Goal: Task Accomplishment & Management: Manage account settings

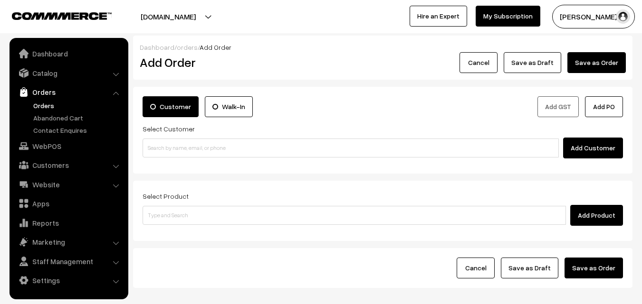
click at [47, 106] on link "Orders" at bounding box center [78, 106] width 94 height 10
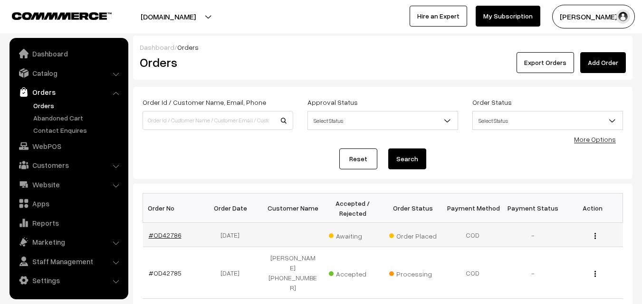
click at [164, 232] on link "#OD42786" at bounding box center [165, 235] width 33 height 8
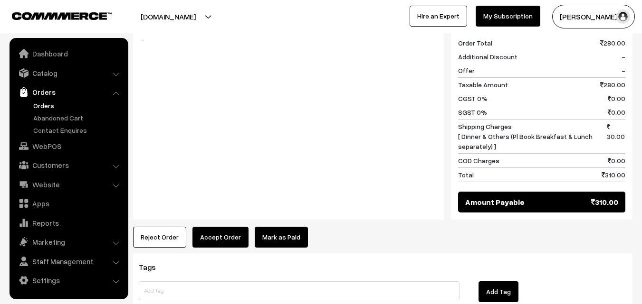
scroll to position [522, 0]
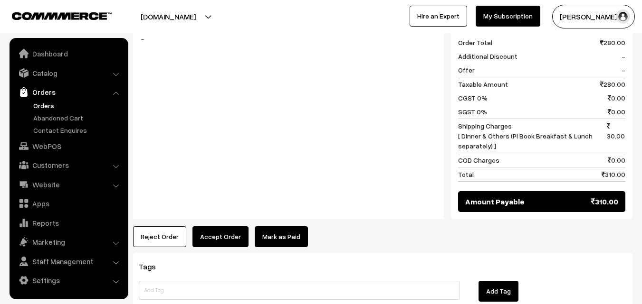
click at [212, 227] on button "Accept Order" at bounding box center [220, 237] width 56 height 21
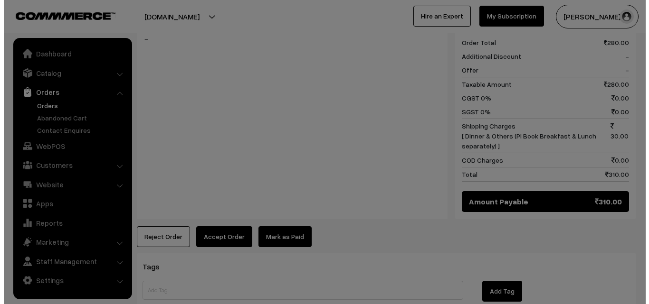
scroll to position [525, 0]
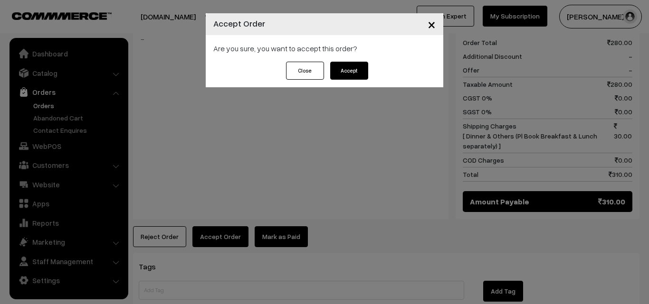
click at [356, 70] on button "Accept" at bounding box center [349, 71] width 38 height 18
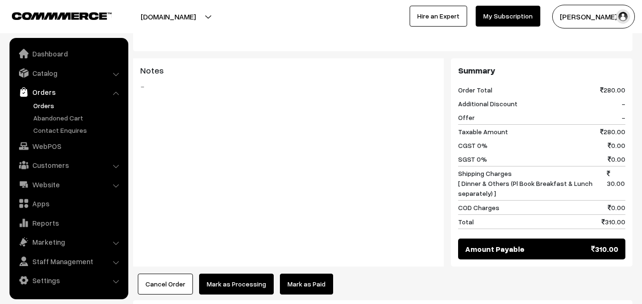
click at [236, 274] on button "Mark as Processing" at bounding box center [236, 284] width 75 height 21
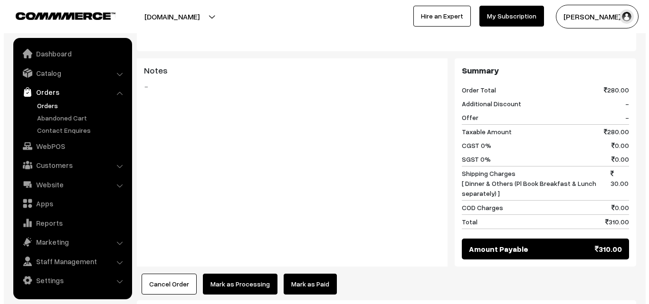
scroll to position [476, 0]
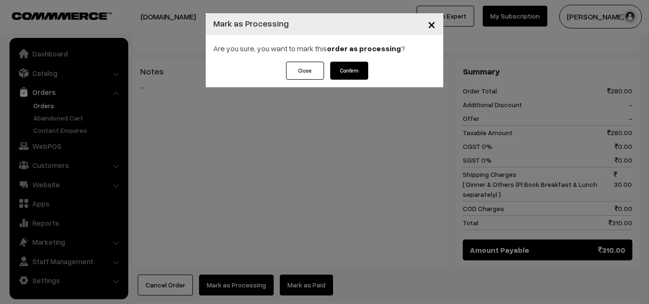
click at [334, 65] on button "Confirm" at bounding box center [349, 71] width 38 height 18
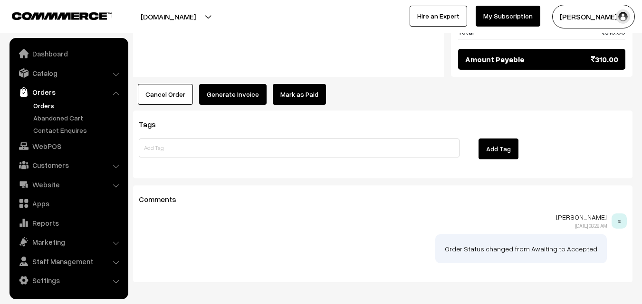
click at [236, 84] on button "Generate Invoice" at bounding box center [232, 94] width 67 height 21
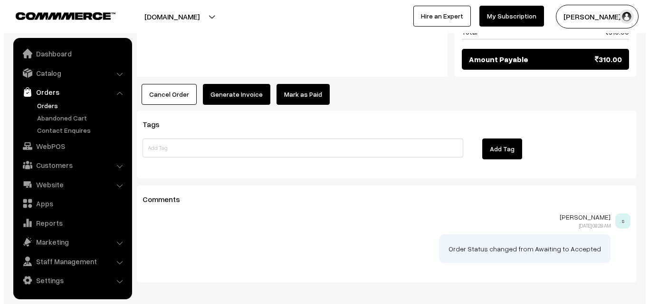
scroll to position [667, 0]
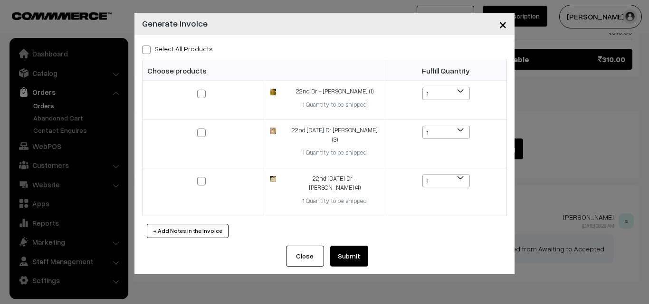
click at [144, 50] on span at bounding box center [146, 50] width 9 height 9
click at [144, 50] on input "Select All Products" at bounding box center [145, 48] width 6 height 6
checkbox input "true"
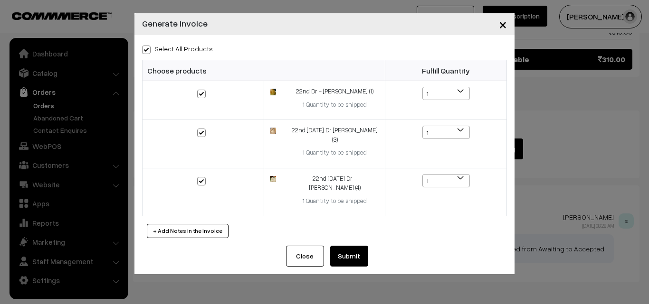
checkbox input "true"
click at [344, 246] on button "Submit" at bounding box center [349, 256] width 38 height 21
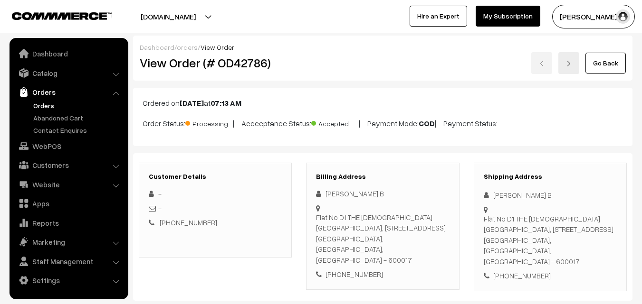
scroll to position [665, 0]
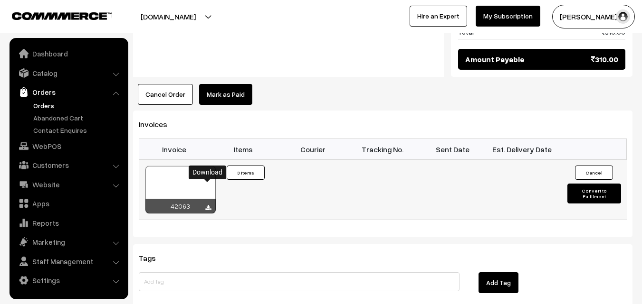
click at [208, 205] on icon at bounding box center [208, 208] width 6 height 6
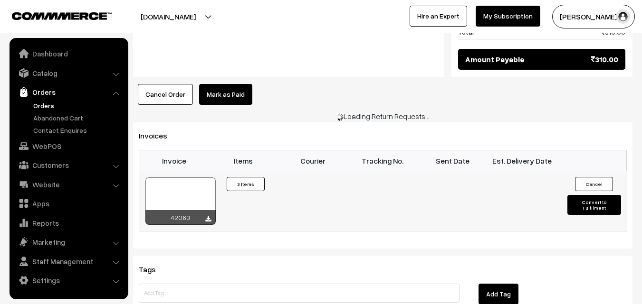
scroll to position [667, 0]
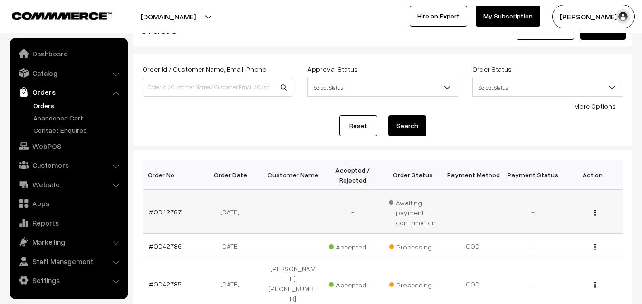
scroll to position [47, 0]
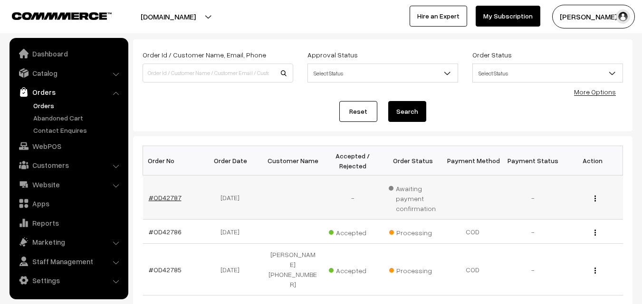
click at [164, 201] on link "#OD42787" at bounding box center [165, 198] width 33 height 8
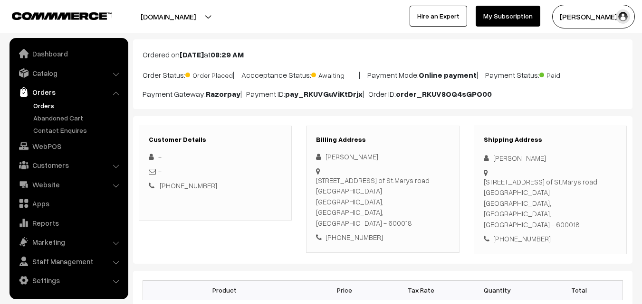
scroll to position [47, 0]
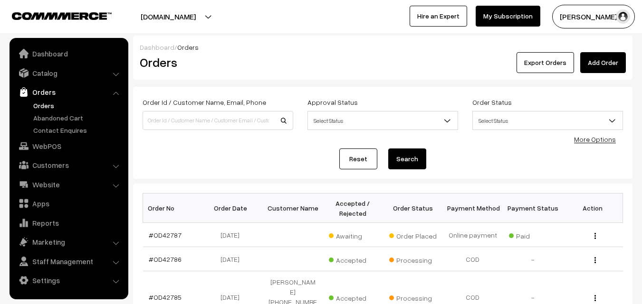
scroll to position [47, 0]
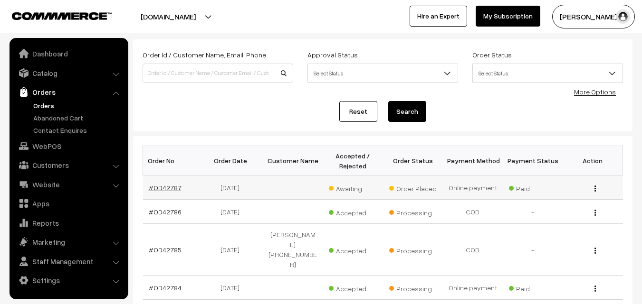
click at [170, 187] on link "#OD42787" at bounding box center [165, 188] width 33 height 8
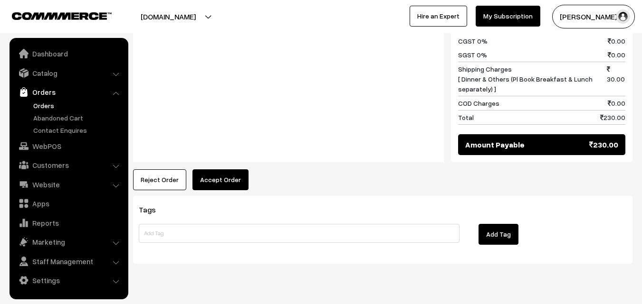
click at [214, 170] on button "Accept Order" at bounding box center [220, 180] width 56 height 21
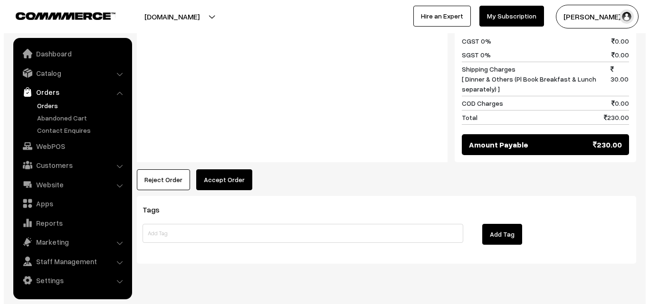
scroll to position [537, 0]
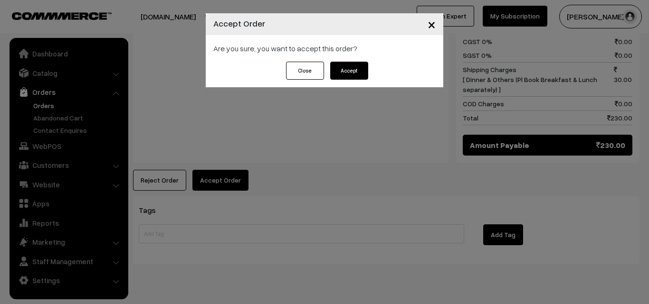
click at [346, 74] on button "Accept" at bounding box center [349, 71] width 38 height 18
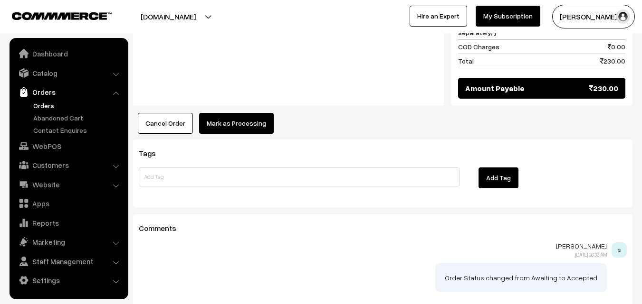
click at [263, 113] on button "Mark as Processing" at bounding box center [236, 123] width 75 height 21
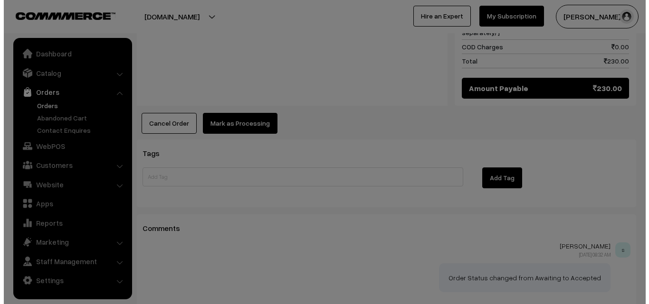
scroll to position [594, 0]
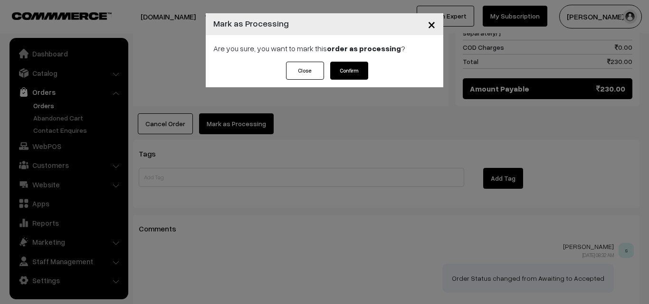
click at [350, 72] on button "Confirm" at bounding box center [349, 71] width 38 height 18
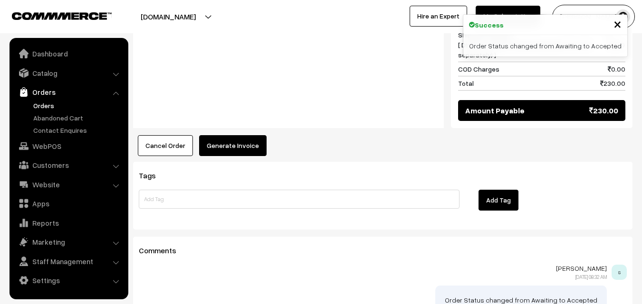
click at [237, 135] on button "Generate Invoice" at bounding box center [232, 145] width 67 height 21
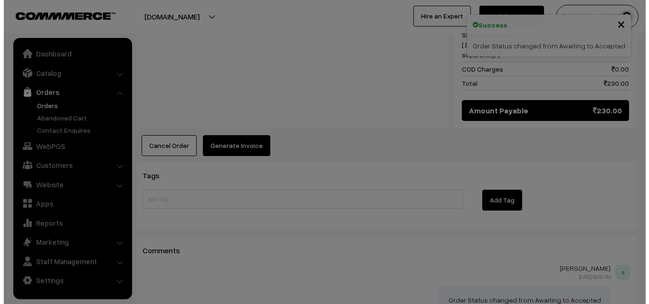
scroll to position [571, 0]
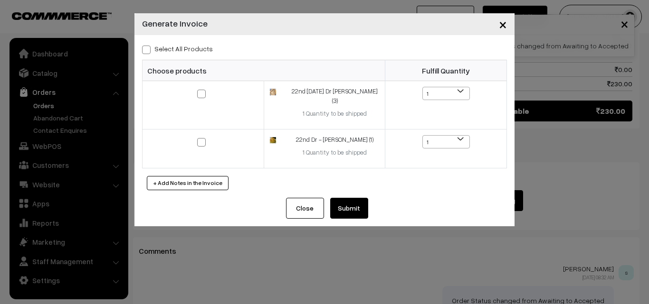
click at [148, 49] on span at bounding box center [146, 50] width 9 height 9
click at [148, 49] on input "Select All Products" at bounding box center [145, 48] width 6 height 6
checkbox input "true"
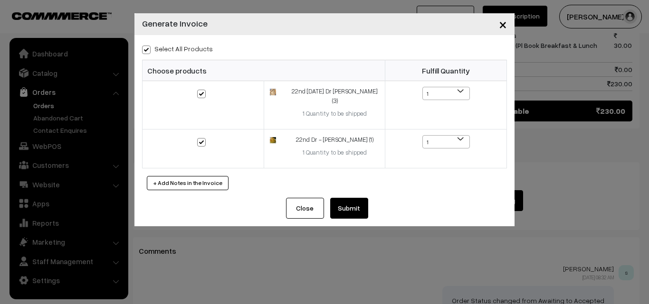
click at [347, 198] on button "Submit" at bounding box center [349, 208] width 38 height 21
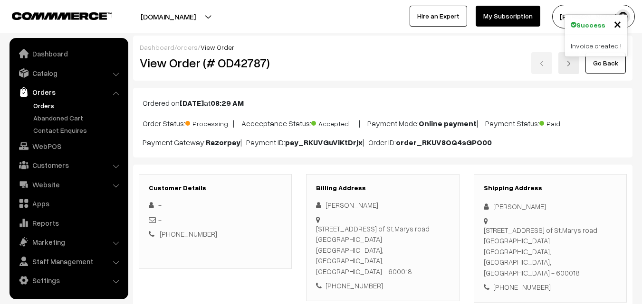
scroll to position [570, 0]
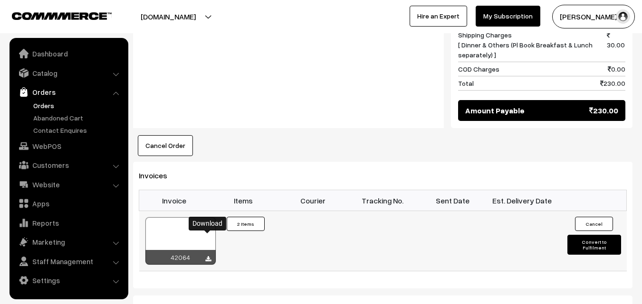
click at [208, 256] on icon at bounding box center [208, 259] width 6 height 6
click at [35, 104] on link "Orders" at bounding box center [78, 106] width 94 height 10
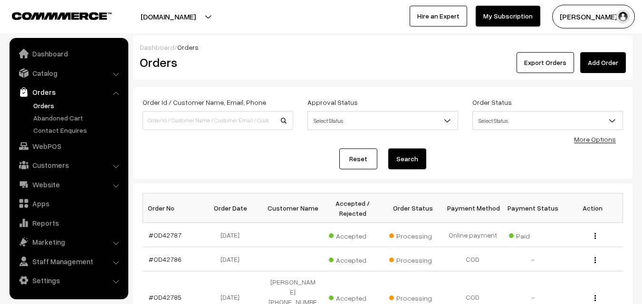
click at [50, 147] on link "WebPOS" at bounding box center [68, 146] width 113 height 17
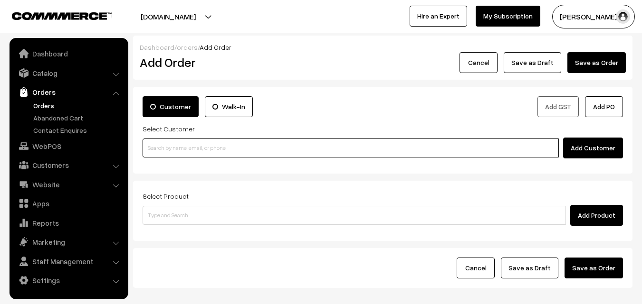
click at [252, 145] on input at bounding box center [350, 148] width 416 height 19
paste input "[PHONE_NUMBER]"
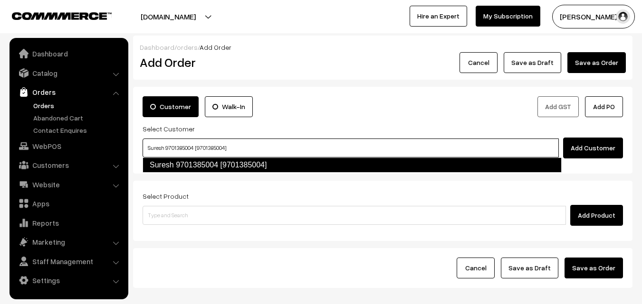
type input "Suresh 9701385004 [9701385004]"
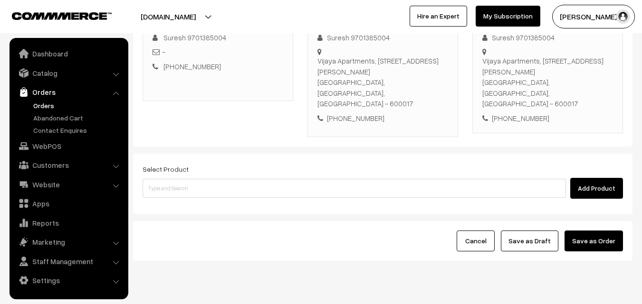
scroll to position [162, 0]
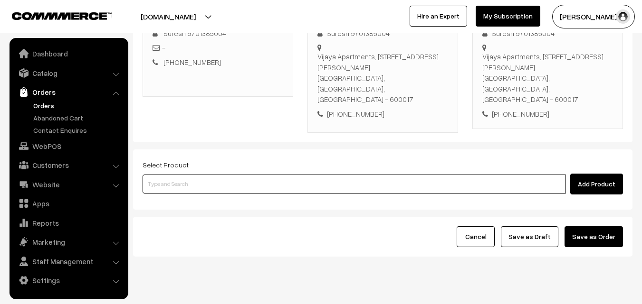
click at [233, 175] on input at bounding box center [353, 184] width 423 height 19
click at [282, 175] on input at bounding box center [353, 184] width 423 height 19
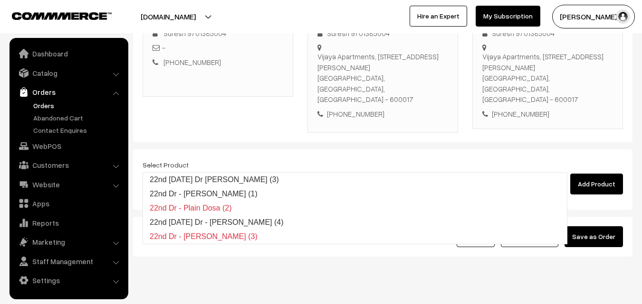
type input "22nd [DATE] Dr [PERSON_NAME] (3)"
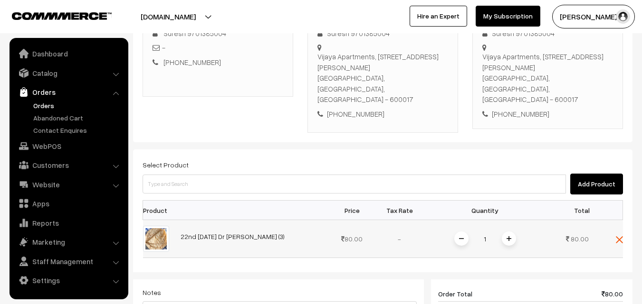
click at [510, 236] on img at bounding box center [508, 238] width 5 height 5
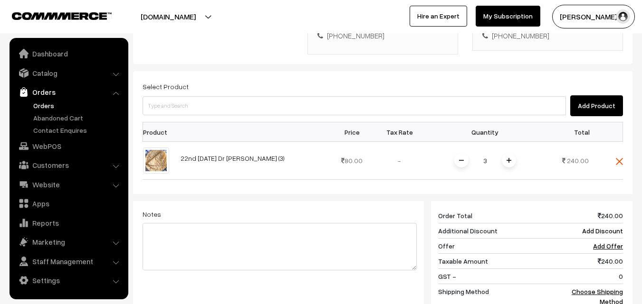
scroll to position [257, 0]
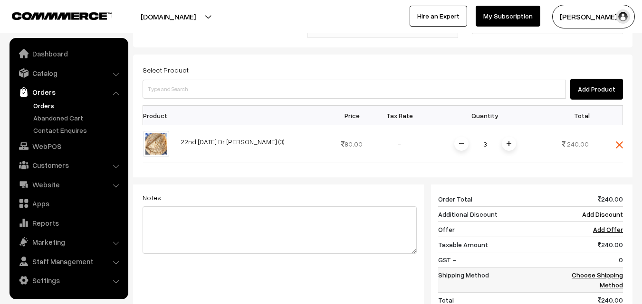
click at [610, 271] on link "Choose Shipping Method" at bounding box center [596, 280] width 51 height 18
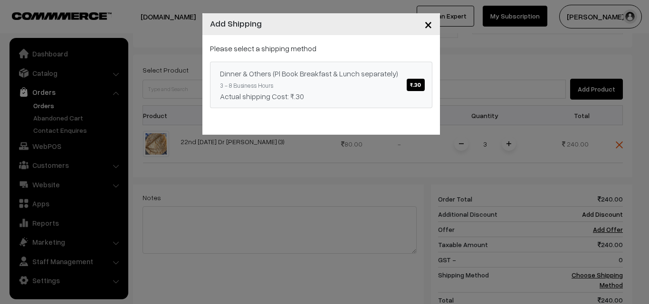
click at [420, 82] on span "₹.30" at bounding box center [415, 85] width 18 height 12
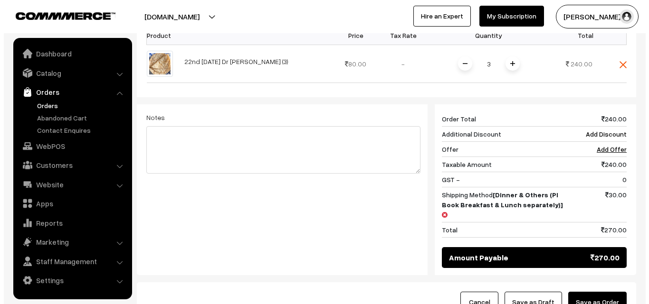
scroll to position [352, 0]
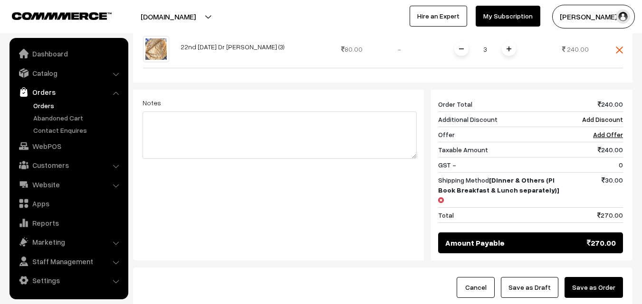
click at [605, 277] on button "Save as Order" at bounding box center [593, 287] width 58 height 21
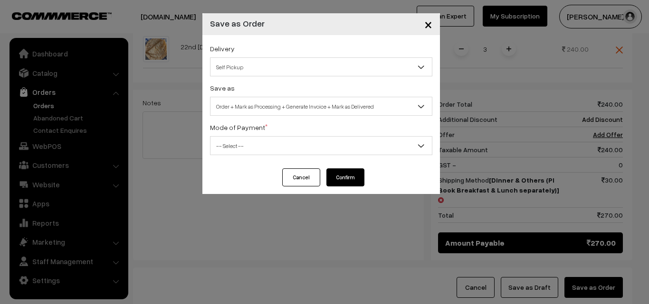
click at [285, 59] on span "Self Pickup" at bounding box center [320, 67] width 221 height 17
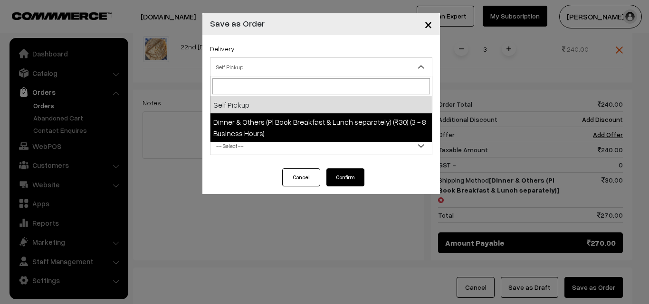
select select "DOP1"
select select "3"
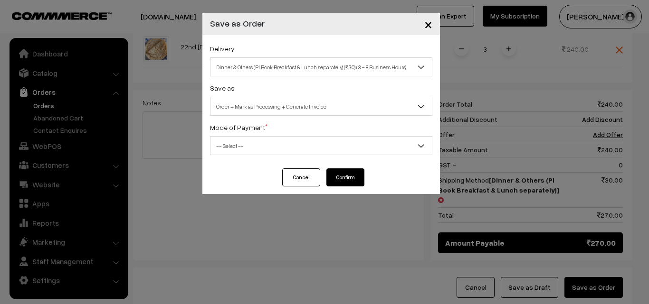
click at [315, 146] on span "-- Select --" at bounding box center [320, 146] width 221 height 17
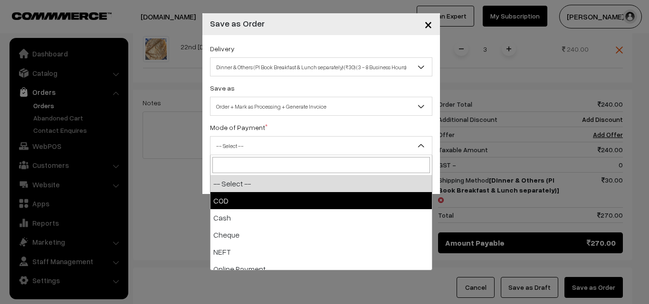
select select "1"
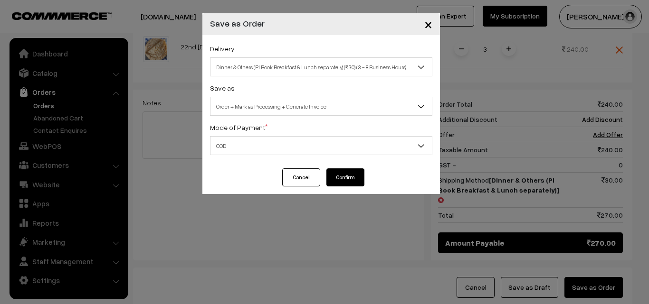
click at [344, 181] on button "Confirm" at bounding box center [345, 178] width 38 height 18
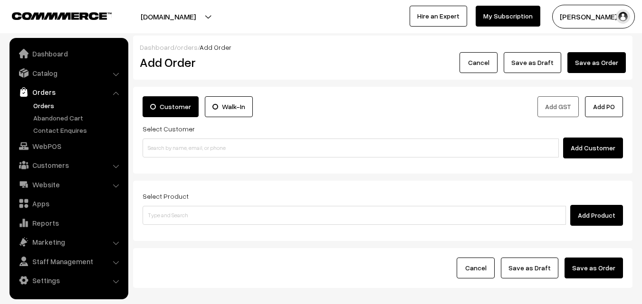
click at [38, 108] on link "Orders" at bounding box center [78, 106] width 94 height 10
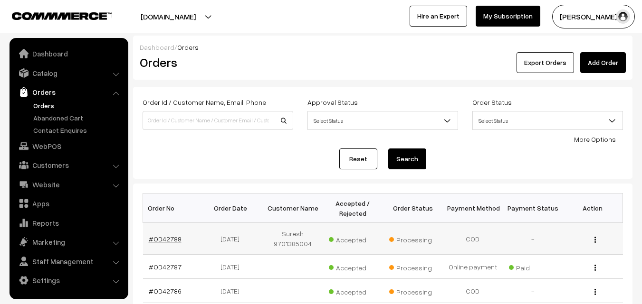
click at [162, 241] on link "#OD42788" at bounding box center [165, 239] width 33 height 8
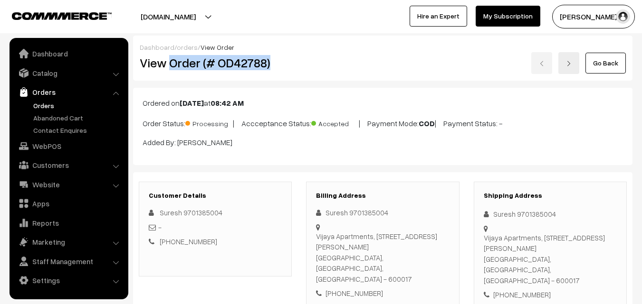
drag, startPoint x: 171, startPoint y: 65, endPoint x: 282, endPoint y: 67, distance: 110.7
click at [282, 67] on h2 "View Order (# OD42788)" at bounding box center [216, 63] width 152 height 15
copy h2 "Order (# OD42788)"
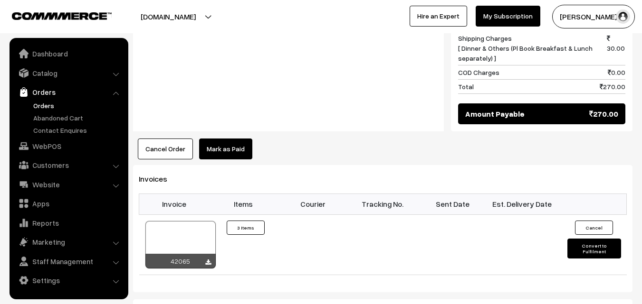
scroll to position [522, 0]
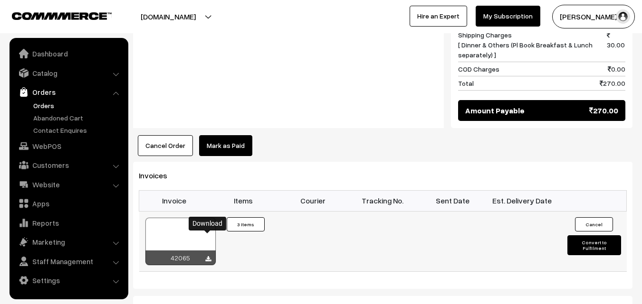
click at [208, 256] on icon at bounding box center [208, 259] width 6 height 6
click at [47, 144] on link "WebPOS" at bounding box center [68, 146] width 113 height 17
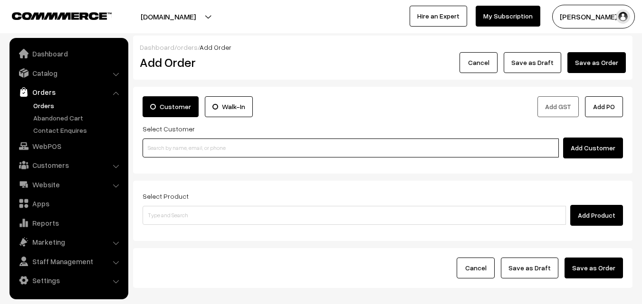
click at [188, 146] on input at bounding box center [350, 148] width 416 height 19
paste input "+91 99529 61650"
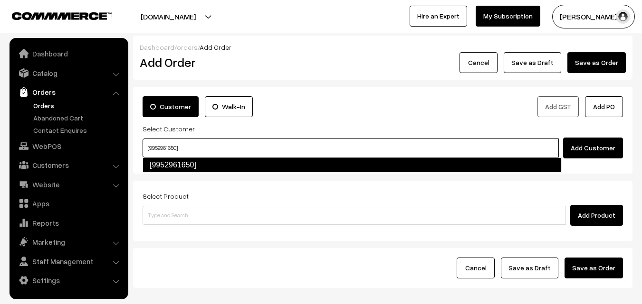
type input "[9952961650]"
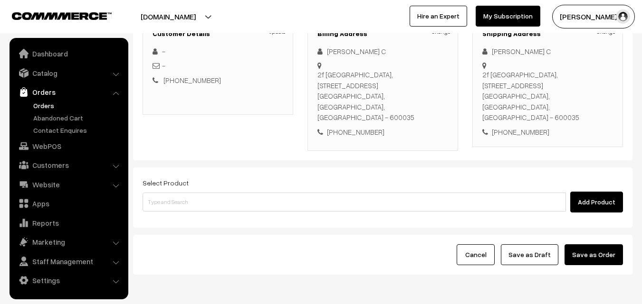
scroll to position [162, 0]
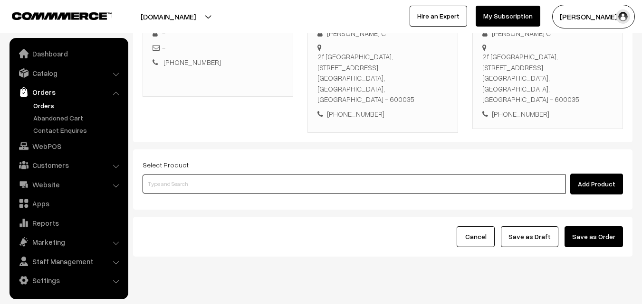
click at [217, 175] on input at bounding box center [353, 184] width 423 height 19
click at [251, 175] on input at bounding box center [353, 184] width 423 height 19
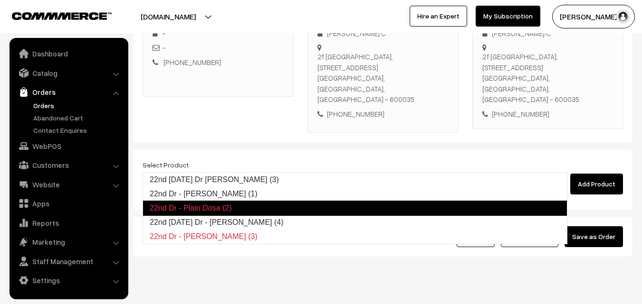
type input "22nd Monday Dr - Idiyappam (4)"
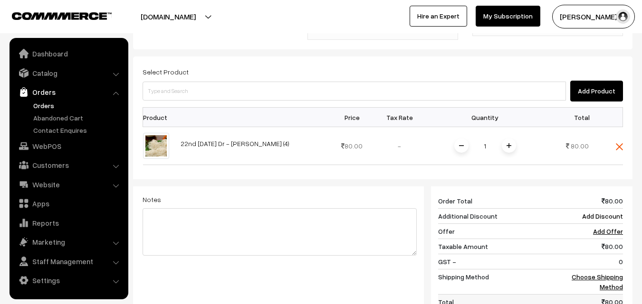
scroll to position [305, 0]
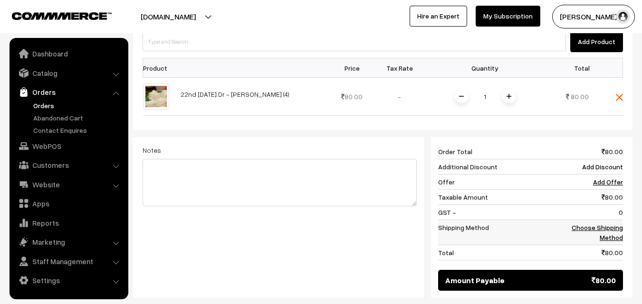
click at [612, 224] on link "Choose Shipping Method" at bounding box center [596, 233] width 51 height 18
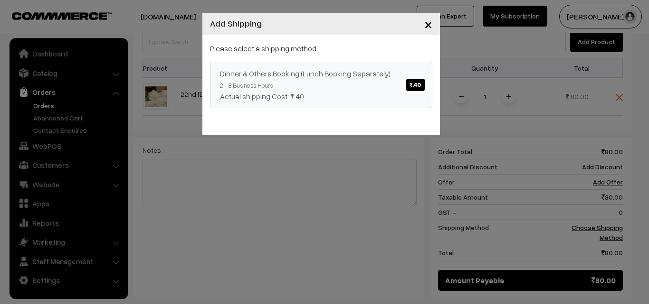
click at [412, 85] on span "₹.40" at bounding box center [415, 85] width 18 height 12
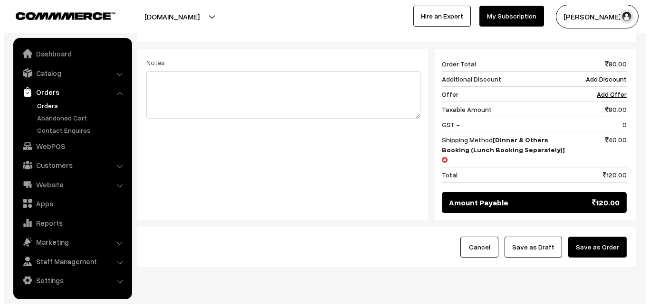
scroll to position [393, 0]
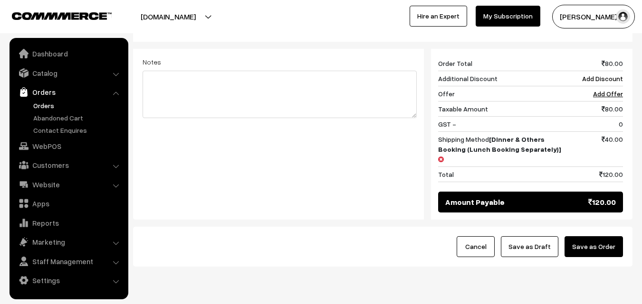
click at [596, 236] on button "Save as Order" at bounding box center [593, 246] width 58 height 21
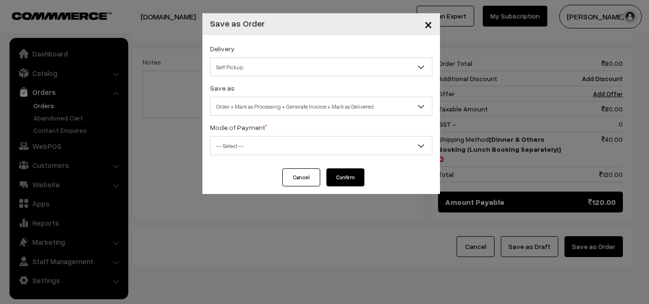
click at [379, 62] on span "Self Pickup" at bounding box center [320, 67] width 221 height 17
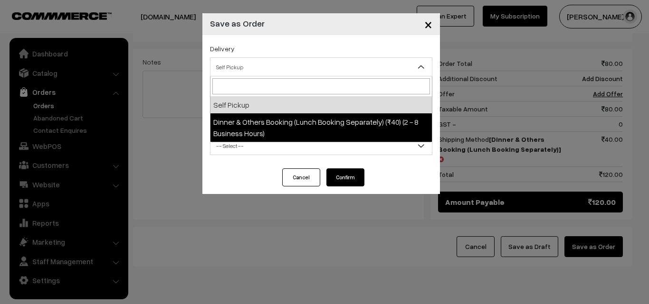
select select "DOB1"
select select "3"
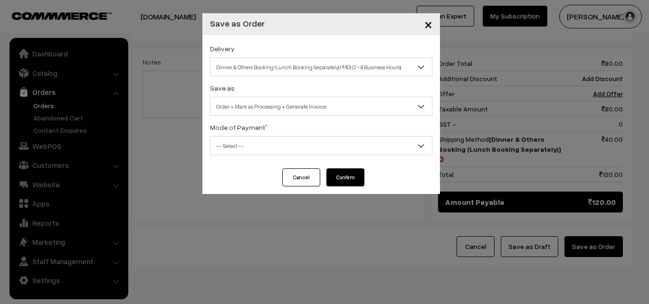
click at [398, 142] on span "-- Select --" at bounding box center [320, 146] width 221 height 17
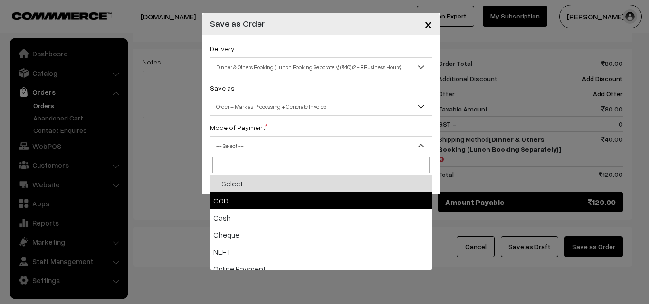
select select "1"
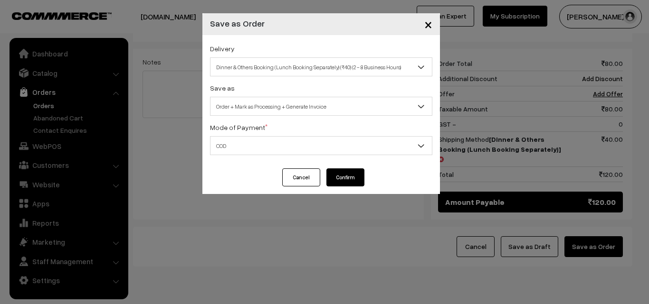
click at [354, 172] on button "Confirm" at bounding box center [345, 178] width 38 height 18
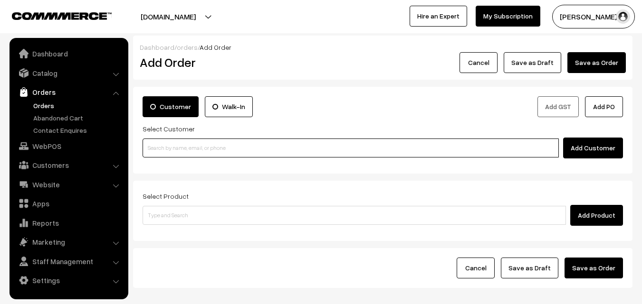
click at [228, 145] on input at bounding box center [350, 148] width 416 height 19
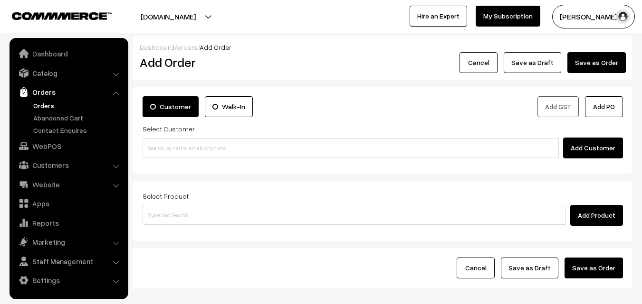
click at [46, 107] on link "Orders" at bounding box center [78, 106] width 94 height 10
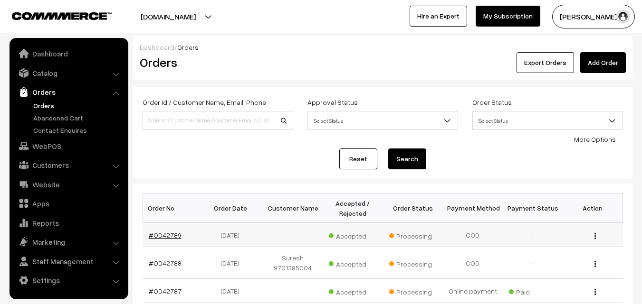
click at [164, 233] on link "#OD42789" at bounding box center [165, 235] width 33 height 8
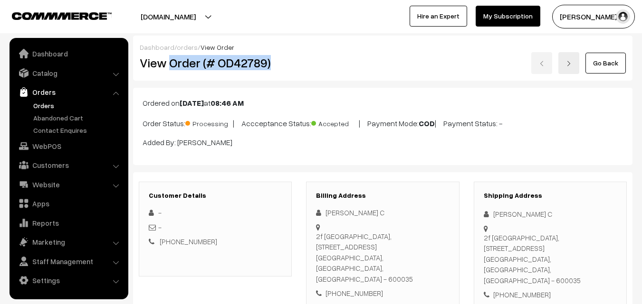
drag, startPoint x: 172, startPoint y: 64, endPoint x: 274, endPoint y: 69, distance: 101.7
click at [274, 69] on h2 "View Order (# OD42789)" at bounding box center [216, 63] width 152 height 15
copy h2 "Order (# OD42789)"
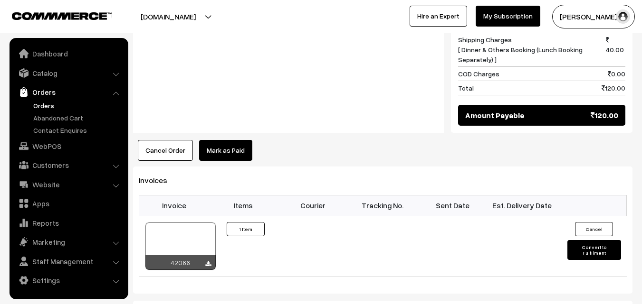
scroll to position [522, 0]
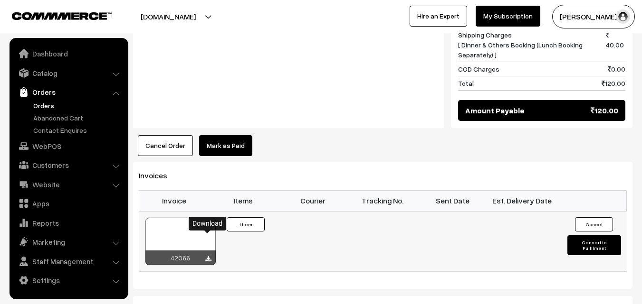
click at [210, 256] on icon at bounding box center [208, 259] width 6 height 6
click at [41, 104] on link "Orders" at bounding box center [78, 106] width 94 height 10
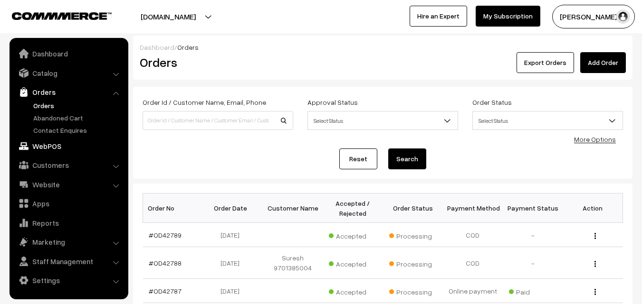
click at [49, 150] on link "WebPOS" at bounding box center [68, 146] width 113 height 17
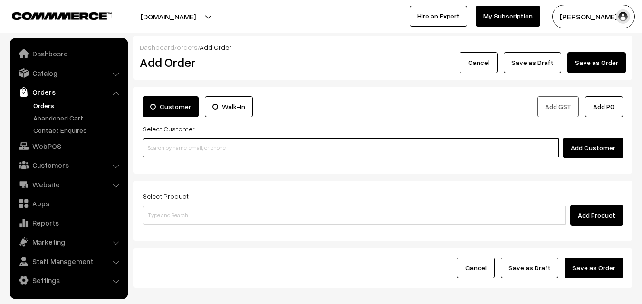
click at [195, 152] on input at bounding box center [350, 148] width 416 height 19
paste input "[PHONE_NUMBER]"
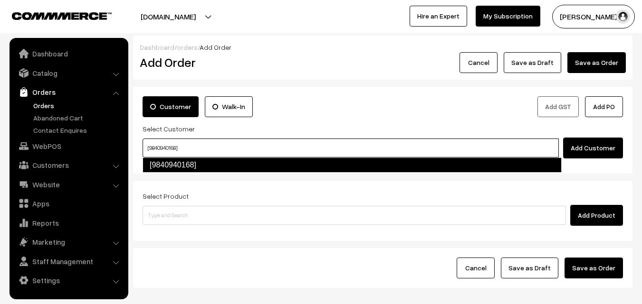
type input "[9840940168]"
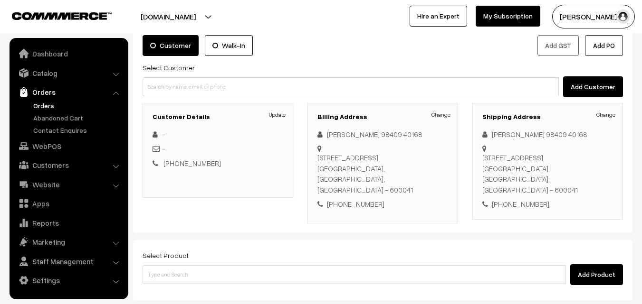
scroll to position [142, 0]
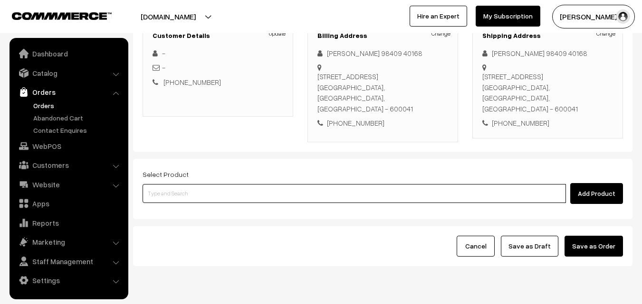
click at [252, 184] on input at bounding box center [353, 193] width 423 height 19
drag, startPoint x: 281, startPoint y: 191, endPoint x: 290, endPoint y: 185, distance: 11.1
click at [281, 189] on input at bounding box center [353, 193] width 423 height 19
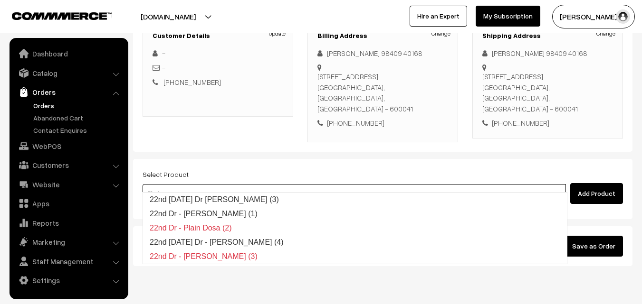
type input "22nd [DATE] Dr [PERSON_NAME] (3)"
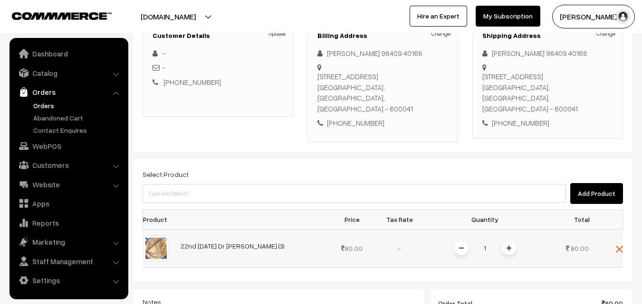
click at [508, 241] on span at bounding box center [508, 248] width 14 height 14
click at [509, 246] on img at bounding box center [508, 248] width 5 height 5
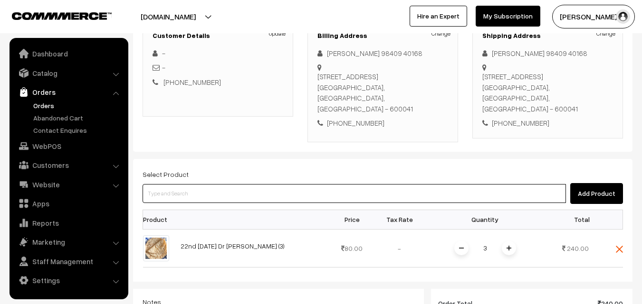
click at [455, 184] on input at bounding box center [353, 193] width 423 height 19
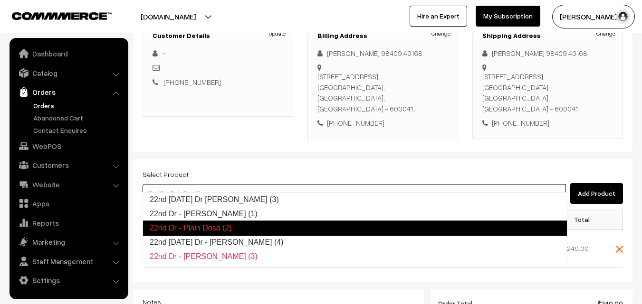
type input "22nd [DATE] Dr - [PERSON_NAME] (4)"
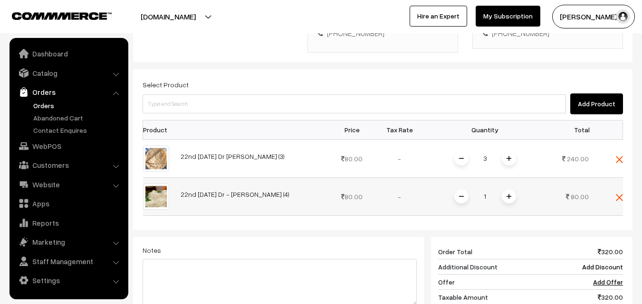
scroll to position [237, 0]
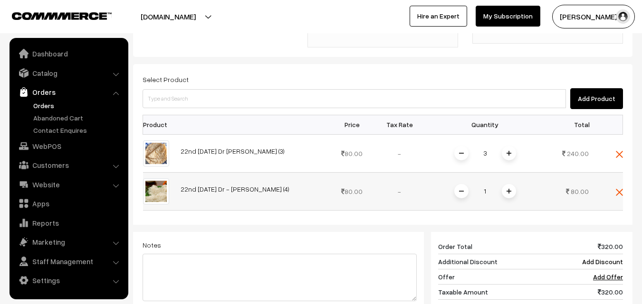
click at [507, 189] on img at bounding box center [508, 191] width 5 height 5
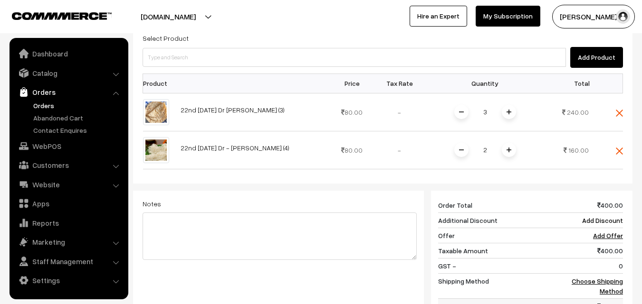
scroll to position [332, 0]
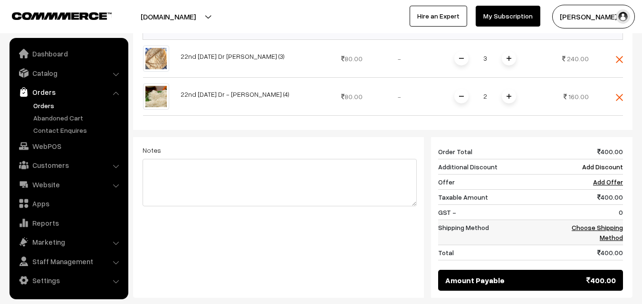
click at [600, 224] on link "Choose Shipping Method" at bounding box center [596, 233] width 51 height 18
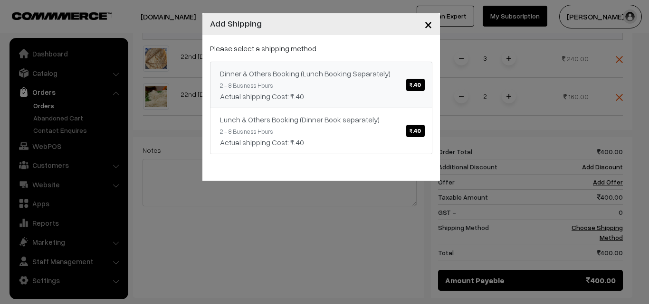
click at [422, 86] on span "₹.40" at bounding box center [415, 85] width 18 height 12
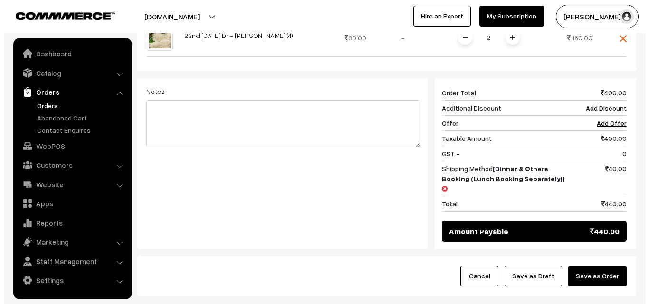
scroll to position [427, 0]
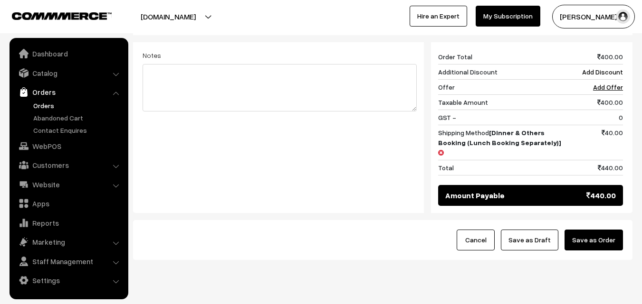
click at [599, 230] on button "Save as Order" at bounding box center [593, 240] width 58 height 21
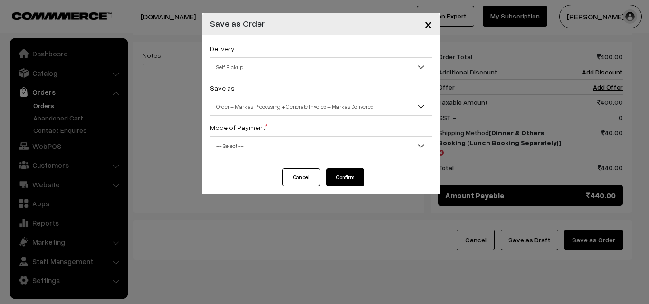
click at [343, 65] on span "Self Pickup" at bounding box center [320, 67] width 221 height 17
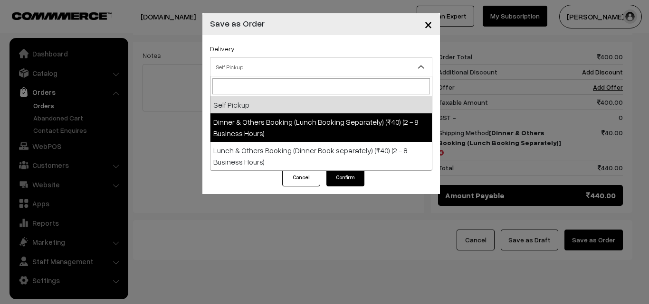
select select "DOB1"
select select "3"
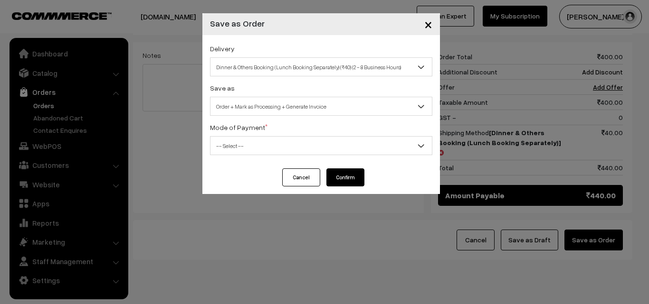
click at [349, 147] on span "-- Select --" at bounding box center [320, 146] width 221 height 17
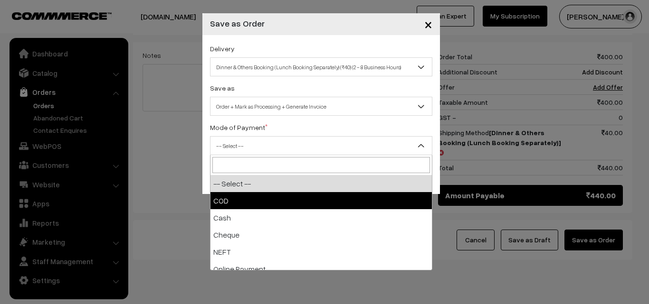
drag, startPoint x: 349, startPoint y: 199, endPoint x: 351, endPoint y: 191, distance: 8.9
select select "1"
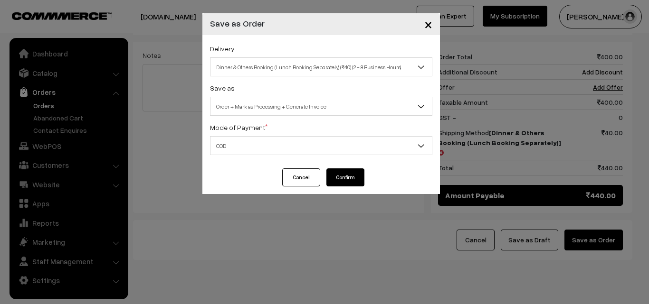
click at [354, 174] on button "Confirm" at bounding box center [345, 178] width 38 height 18
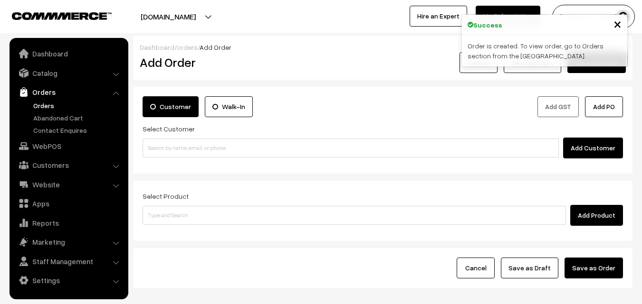
click at [50, 105] on link "Orders" at bounding box center [78, 106] width 94 height 10
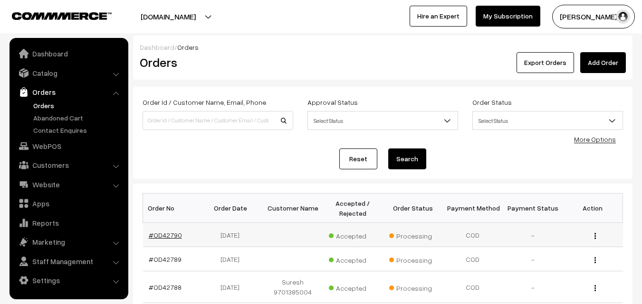
click at [170, 233] on link "#OD42790" at bounding box center [165, 235] width 33 height 8
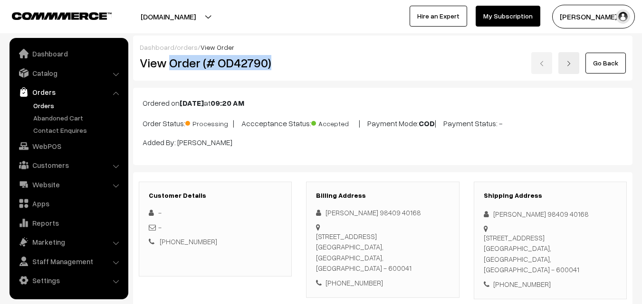
drag, startPoint x: 170, startPoint y: 65, endPoint x: 281, endPoint y: 62, distance: 110.7
click at [281, 62] on h2 "View Order (# OD42790)" at bounding box center [216, 63] width 152 height 15
copy h2 "Order (# OD42790)"
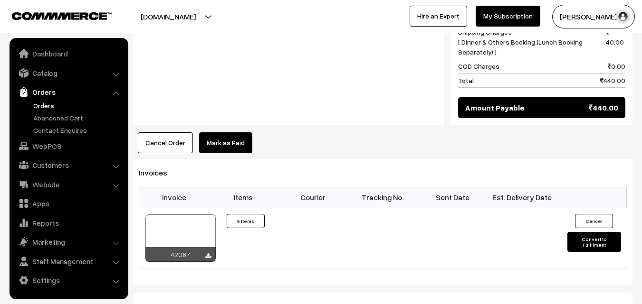
scroll to position [522, 0]
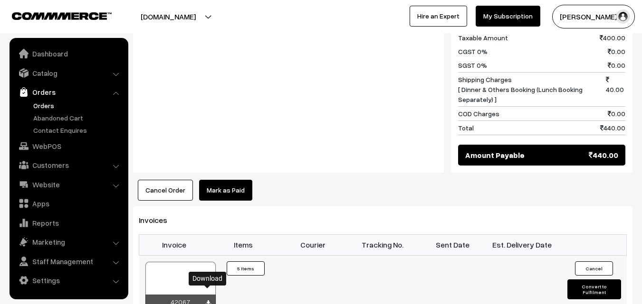
click at [207, 301] on icon at bounding box center [208, 304] width 6 height 6
click at [50, 143] on link "WebPOS" at bounding box center [68, 146] width 113 height 17
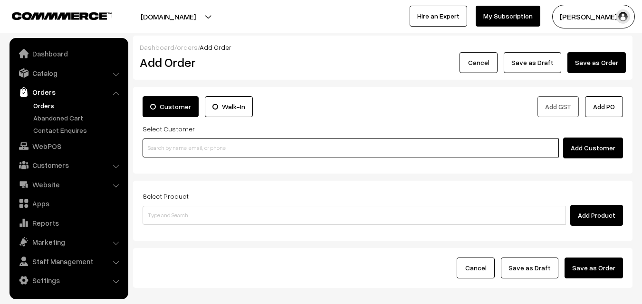
click at [208, 144] on input at bounding box center [350, 148] width 416 height 19
paste input "[PHONE_NUMBER]"
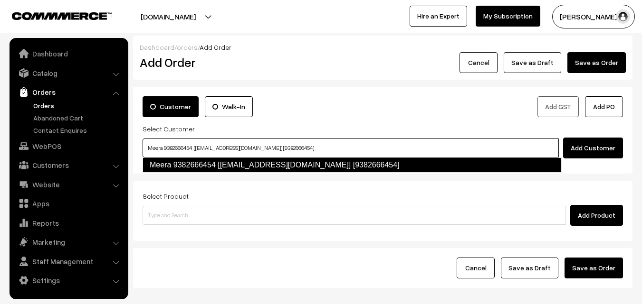
type input "Meera 9382666454 [[EMAIL_ADDRESS][DOMAIN_NAME]] [9382666454]"
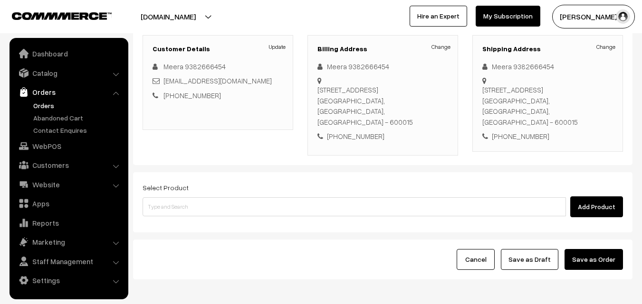
scroll to position [142, 0]
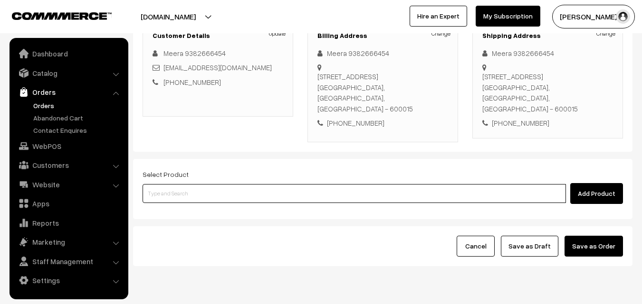
click at [239, 189] on input at bounding box center [353, 193] width 423 height 19
click at [331, 184] on input at bounding box center [353, 193] width 423 height 19
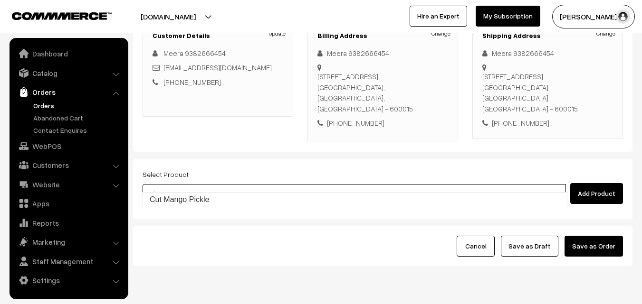
type input "Cut Mango Pickle"
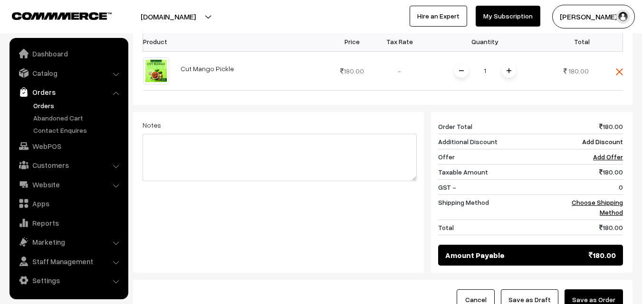
scroll to position [332, 0]
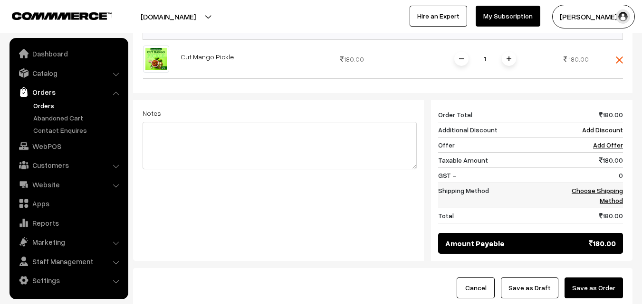
click at [611, 187] on link "Choose Shipping Method" at bounding box center [596, 196] width 51 height 18
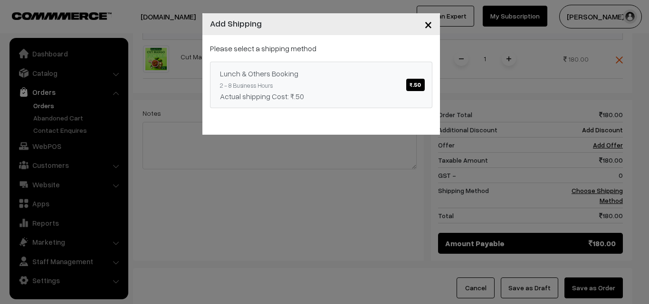
click at [415, 83] on span "₹.50" at bounding box center [415, 85] width 18 height 12
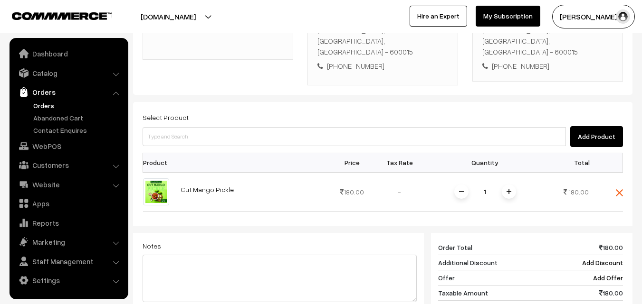
scroll to position [190, 0]
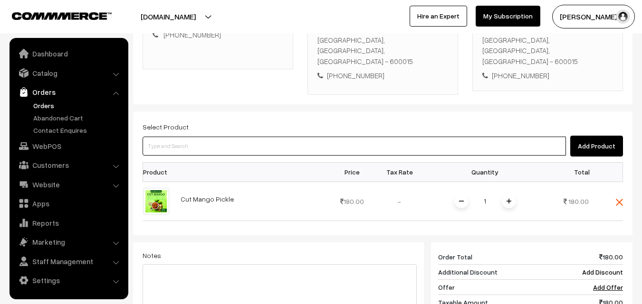
click at [324, 139] on input at bounding box center [353, 146] width 423 height 19
click at [294, 141] on input at bounding box center [353, 146] width 423 height 19
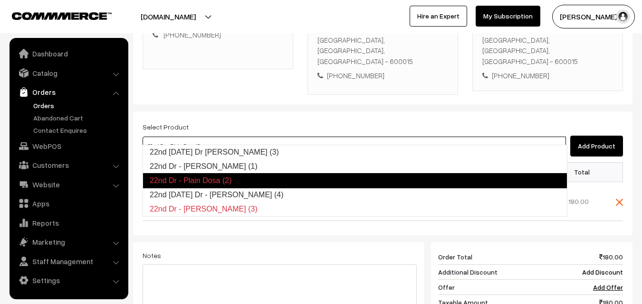
type input "22nd Monday Dr - Idiyappam (4)"
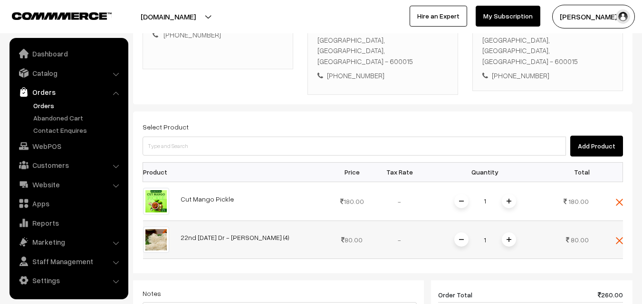
click at [510, 233] on span at bounding box center [508, 240] width 14 height 14
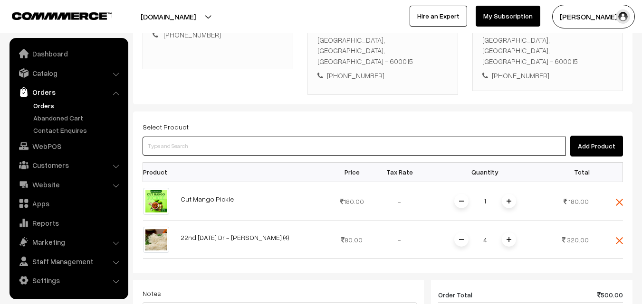
click at [387, 137] on input at bounding box center [353, 146] width 423 height 19
click at [272, 137] on input at bounding box center [353, 146] width 423 height 19
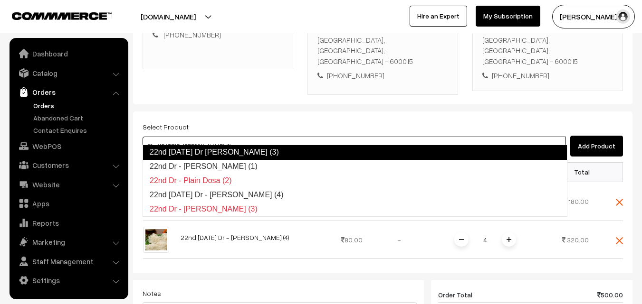
type input "22nd Dr - Chola Poori (1)"
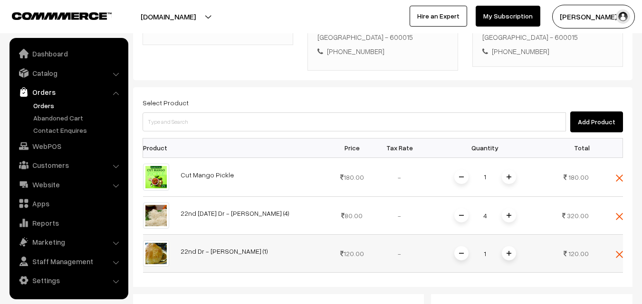
scroll to position [237, 0]
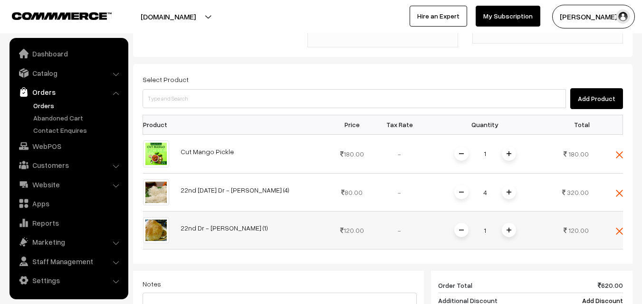
click at [513, 223] on span at bounding box center [508, 230] width 14 height 14
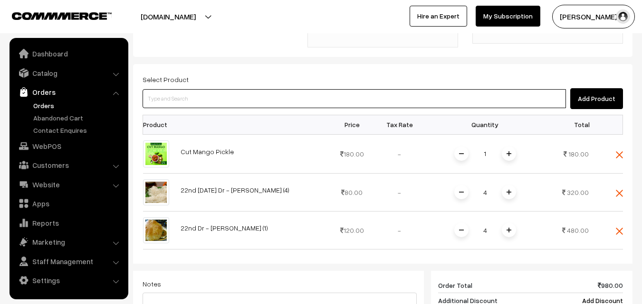
click at [456, 90] on input at bounding box center [353, 98] width 423 height 19
click at [324, 89] on input at bounding box center [353, 98] width 423 height 19
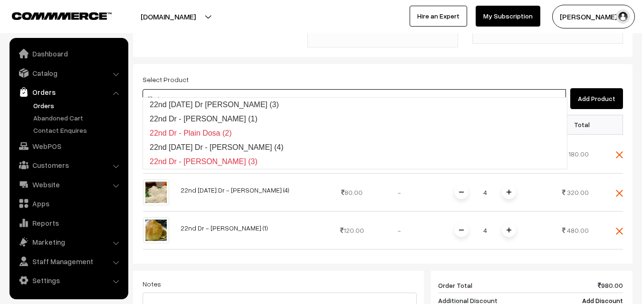
type input "22nd Monday Dr Chappathi (3)"
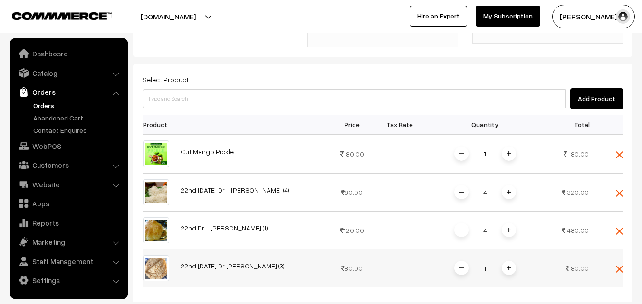
click at [507, 266] on img at bounding box center [508, 268] width 5 height 5
click at [618, 151] on img at bounding box center [618, 154] width 7 height 7
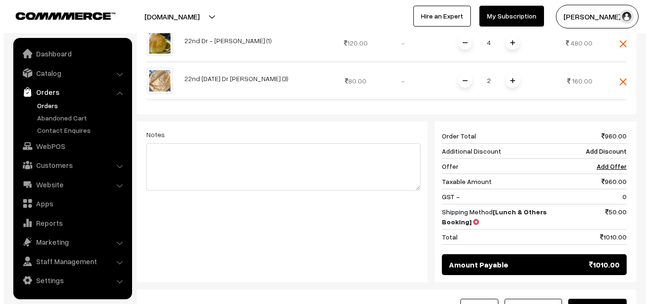
scroll to position [427, 0]
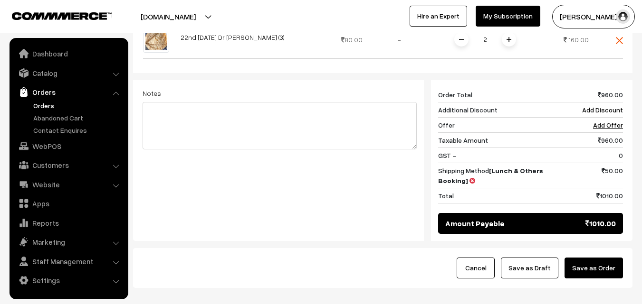
click at [597, 258] on button "Save as Order" at bounding box center [593, 268] width 58 height 21
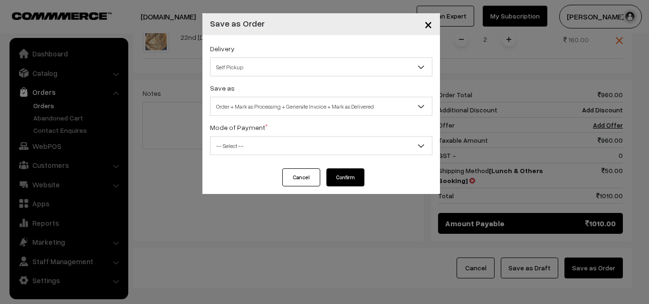
click at [274, 72] on span "Self Pickup" at bounding box center [320, 67] width 221 height 17
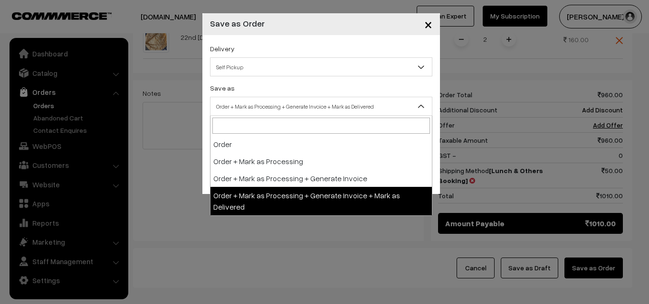
click at [319, 103] on span "Order + Mark as Processing + Generate Invoice + Mark as Delivered" at bounding box center [320, 106] width 221 height 17
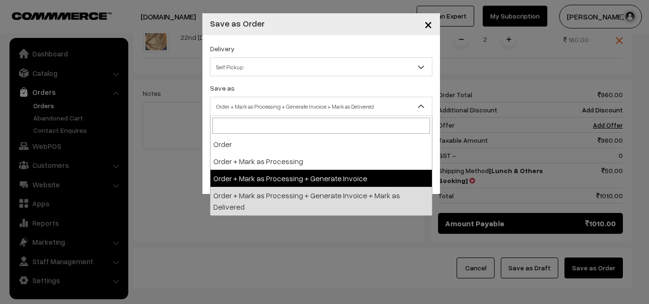
select select "3"
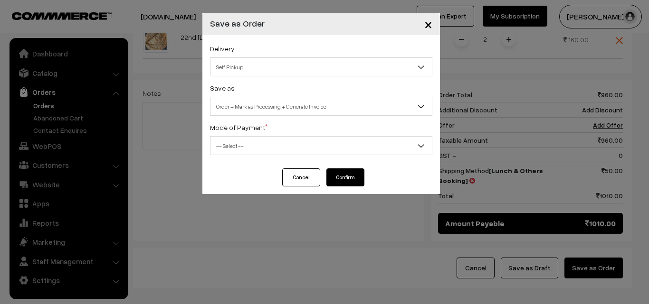
drag, startPoint x: 319, startPoint y: 146, endPoint x: 320, endPoint y: 151, distance: 5.3
click at [320, 146] on span "-- Select --" at bounding box center [320, 146] width 221 height 17
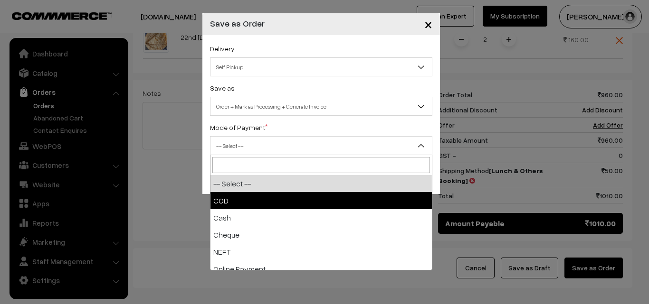
select select "1"
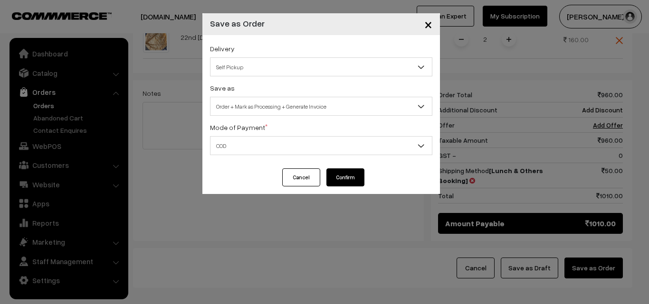
click at [331, 179] on button "Confirm" at bounding box center [345, 178] width 38 height 18
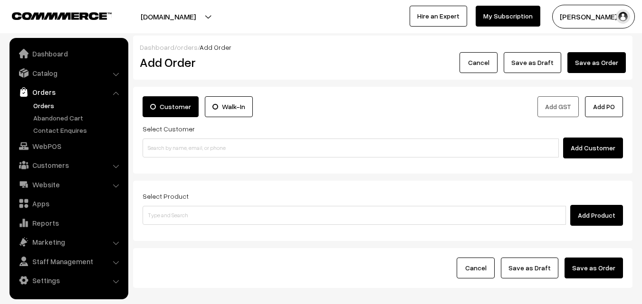
click at [43, 103] on link "Orders" at bounding box center [78, 106] width 94 height 10
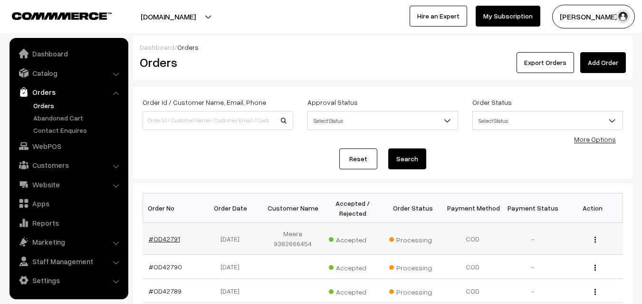
click at [167, 239] on link "#OD42791" at bounding box center [164, 239] width 31 height 8
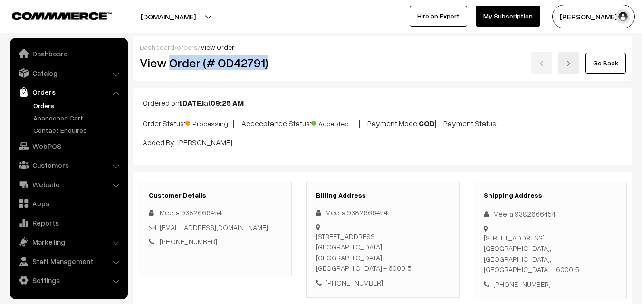
drag, startPoint x: 170, startPoint y: 62, endPoint x: 293, endPoint y: 75, distance: 124.2
click at [293, 75] on div "Dashboard / orders / View Order View Order (# OD42791) Go Back" at bounding box center [382, 58] width 499 height 45
copy h2 "Order (# OD42791)"
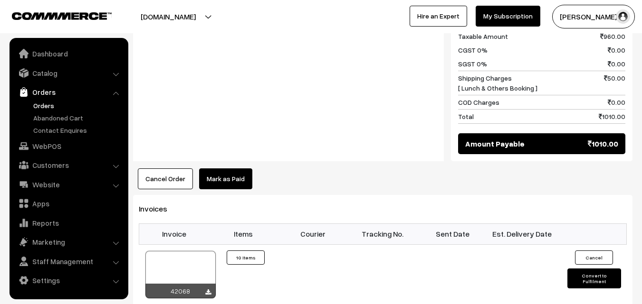
scroll to position [665, 0]
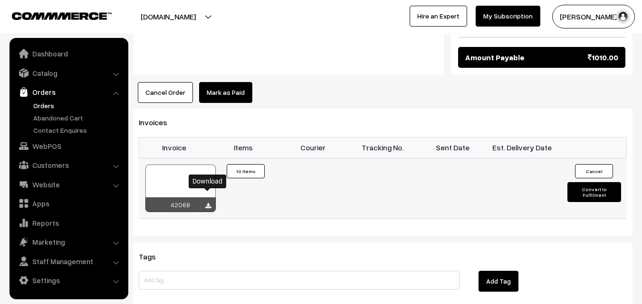
click at [207, 203] on icon at bounding box center [208, 206] width 6 height 6
click at [47, 106] on link "Orders" at bounding box center [78, 106] width 94 height 10
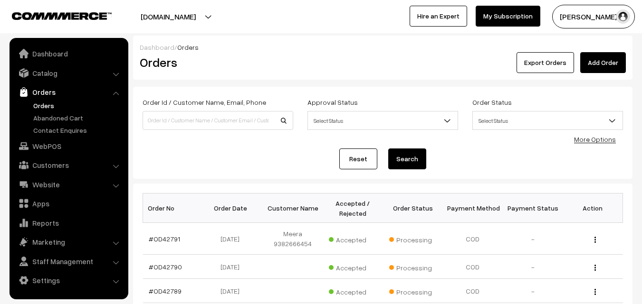
click at [45, 108] on link "Orders" at bounding box center [78, 106] width 94 height 10
click at [170, 242] on link "#OD42791" at bounding box center [164, 239] width 31 height 8
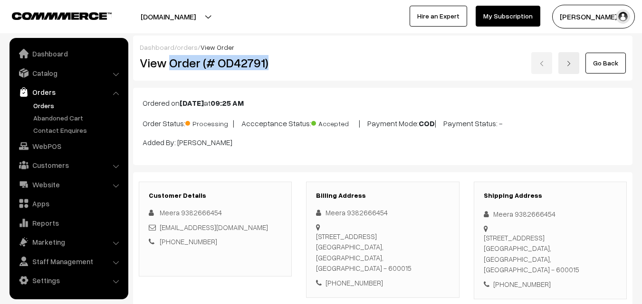
drag, startPoint x: 0, startPoint y: 0, endPoint x: 282, endPoint y: 62, distance: 288.3
click at [282, 62] on h2 "View Order (# OD42791)" at bounding box center [216, 63] width 152 height 15
copy h2 "Order (# OD42791)"
click at [40, 108] on link "Orders" at bounding box center [78, 106] width 94 height 10
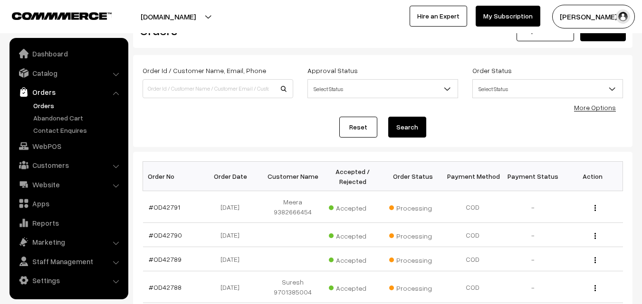
scroll to position [47, 0]
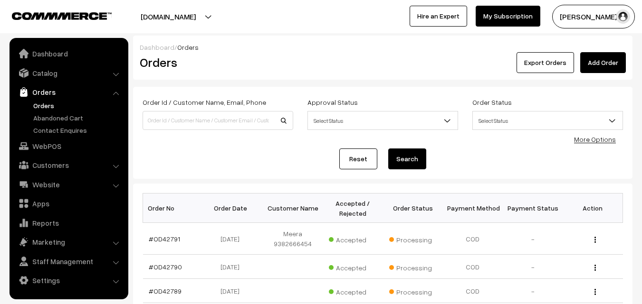
scroll to position [47, 0]
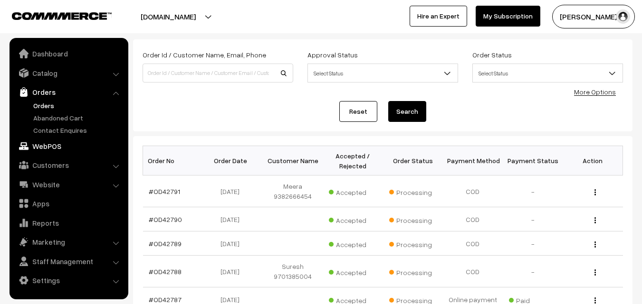
click at [55, 147] on link "WebPOS" at bounding box center [68, 146] width 113 height 17
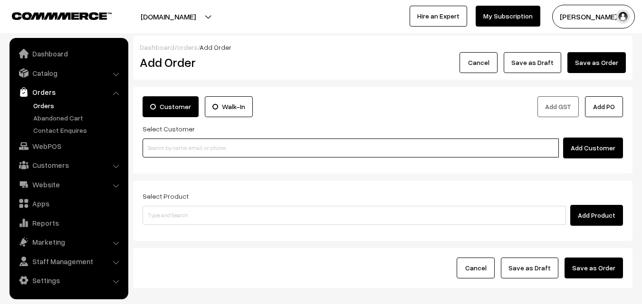
click at [206, 149] on input at bounding box center [350, 148] width 416 height 19
paste input "[PHONE_NUMBER]"
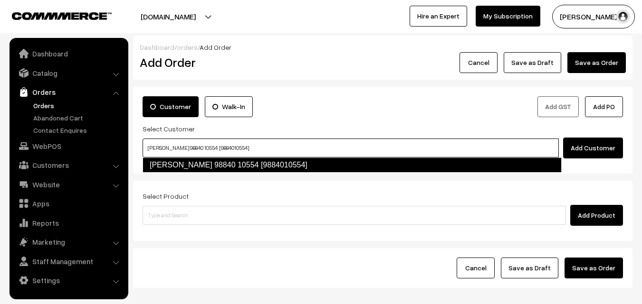
type input "Krishnan 98840 10554 [9884010554]"
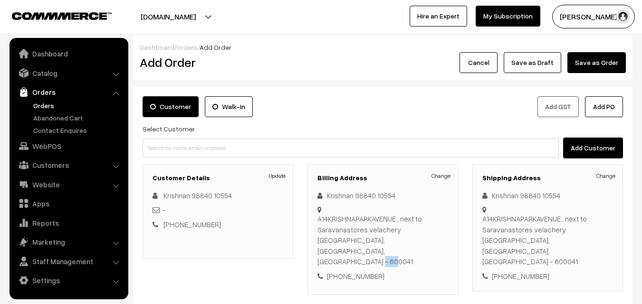
drag, startPoint x: 398, startPoint y: 239, endPoint x: 436, endPoint y: 240, distance: 38.0
click at [436, 240] on div "A14KRISHNAPARKAVENUE , next to Saravanastores velachery Chennai, Tamil Nadu, In…" at bounding box center [382, 241] width 131 height 54
click at [437, 240] on div "A14KRISHNAPARKAVENUE , next to Saravanastores velachery Chennai, Tamil Nadu, In…" at bounding box center [382, 241] width 131 height 54
drag, startPoint x: 399, startPoint y: 242, endPoint x: 428, endPoint y: 241, distance: 29.4
click at [428, 241] on div "A14KRISHNAPARKAVENUE , next to Saravanastores velachery Chennai, Tamil Nadu, In…" at bounding box center [382, 241] width 131 height 54
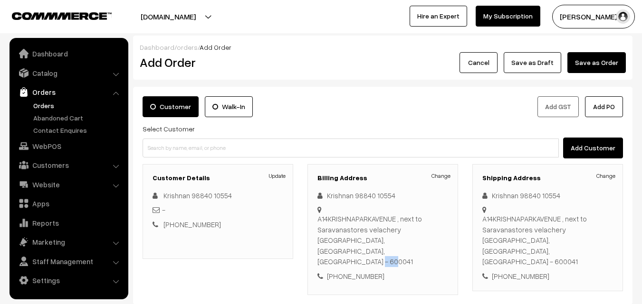
copy div "600041"
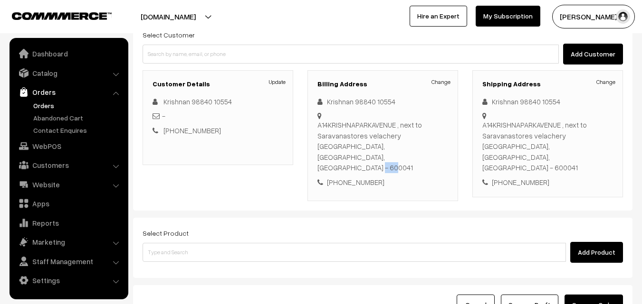
scroll to position [95, 0]
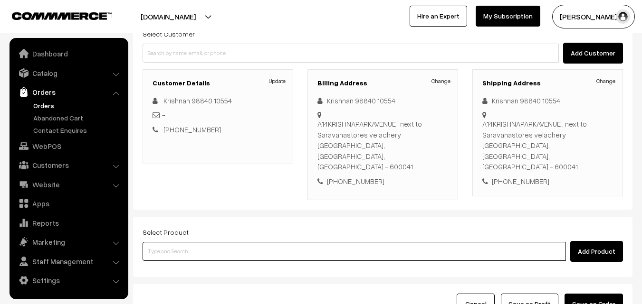
click at [266, 242] on input at bounding box center [353, 251] width 423 height 19
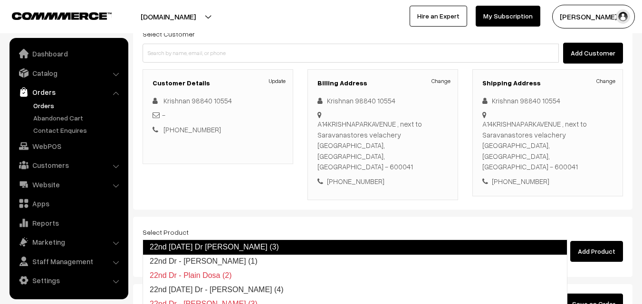
type input "22nd Dr - Chola Poori (1)"
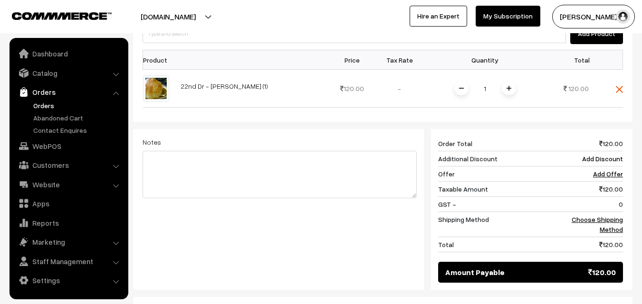
scroll to position [332, 0]
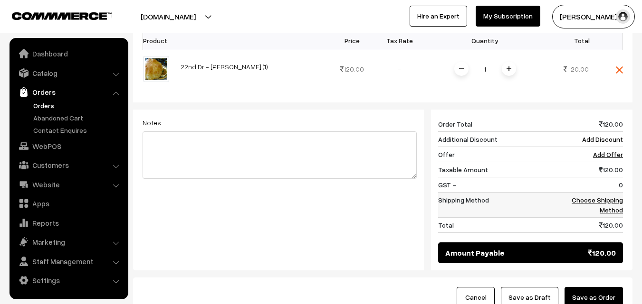
click at [599, 196] on link "Choose Shipping Method" at bounding box center [596, 205] width 51 height 18
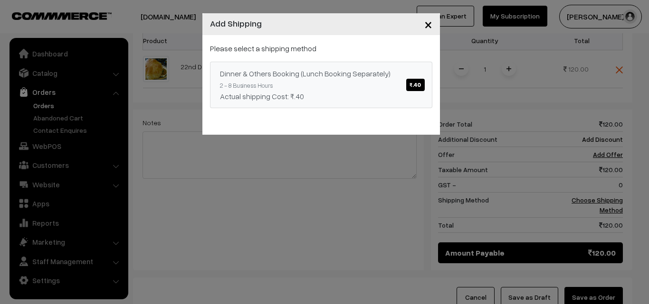
click at [417, 88] on span "₹.40" at bounding box center [415, 85] width 18 height 12
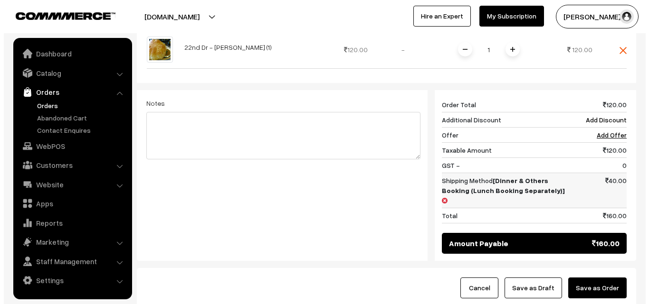
scroll to position [380, 0]
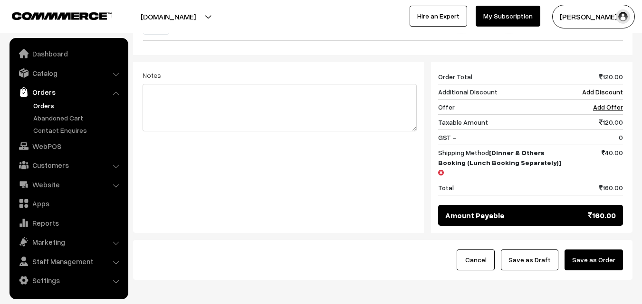
click at [595, 250] on button "Save as Order" at bounding box center [593, 260] width 58 height 21
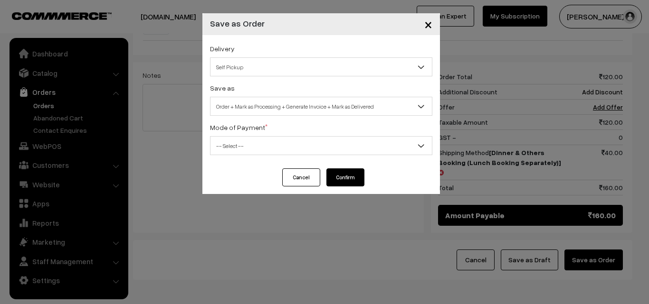
click at [367, 72] on span "Self Pickup" at bounding box center [320, 67] width 221 height 17
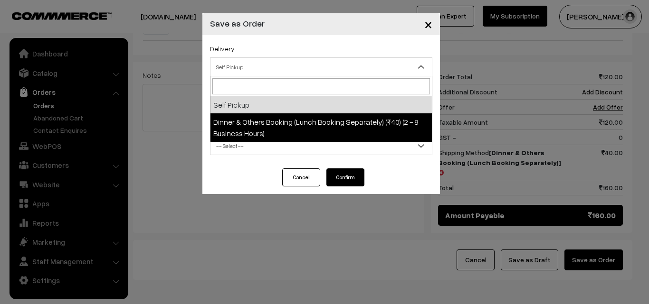
select select "DOB1"
select select "3"
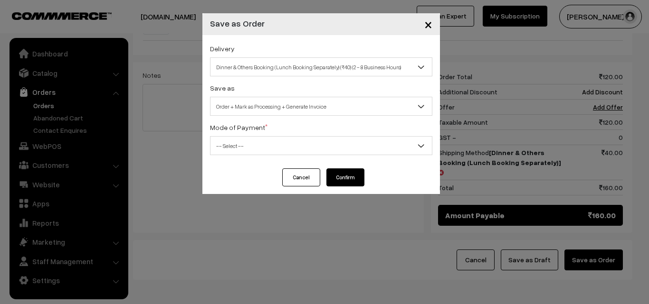
click at [368, 144] on span "-- Select --" at bounding box center [320, 146] width 221 height 17
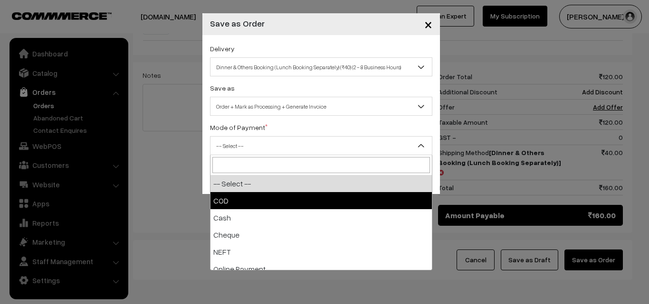
select select "1"
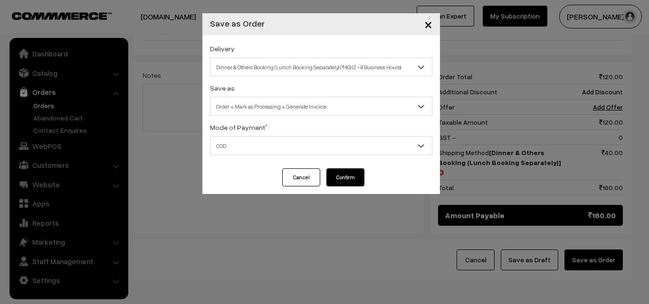
click at [348, 175] on button "Confirm" at bounding box center [345, 178] width 38 height 18
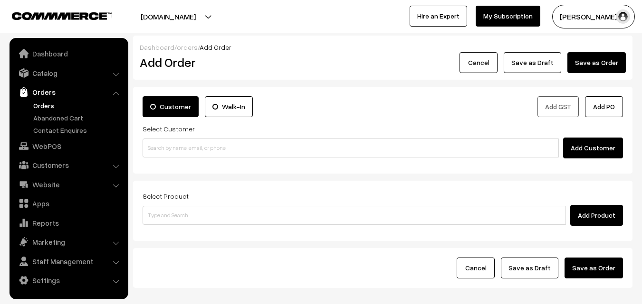
click at [42, 105] on link "Orders" at bounding box center [78, 106] width 94 height 10
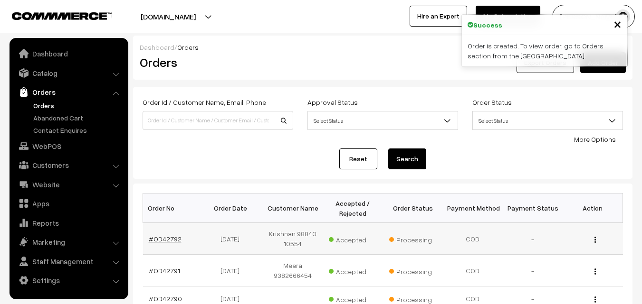
click at [162, 238] on link "#OD42792" at bounding box center [165, 239] width 33 height 8
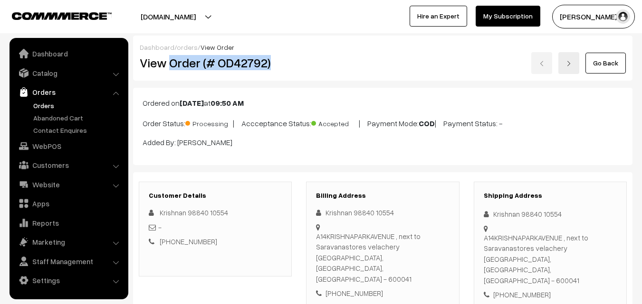
drag, startPoint x: 169, startPoint y: 64, endPoint x: 295, endPoint y: 64, distance: 126.3
click at [295, 64] on div "View Order (# OD42792)" at bounding box center [215, 63] width 167 height 22
copy h2 "Order (# OD42792)"
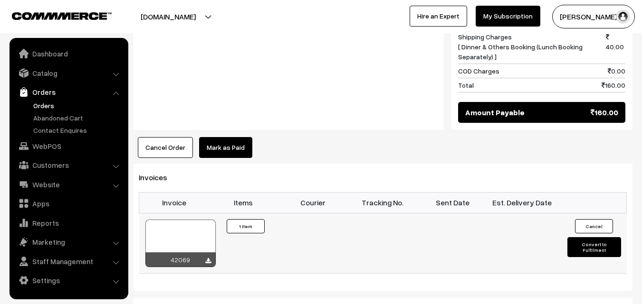
scroll to position [522, 0]
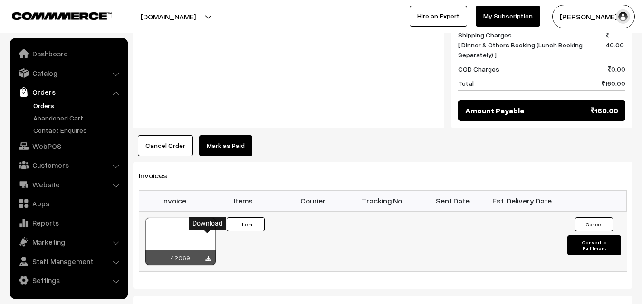
click at [208, 256] on icon at bounding box center [208, 259] width 6 height 6
